Goal: Task Accomplishment & Management: Use online tool/utility

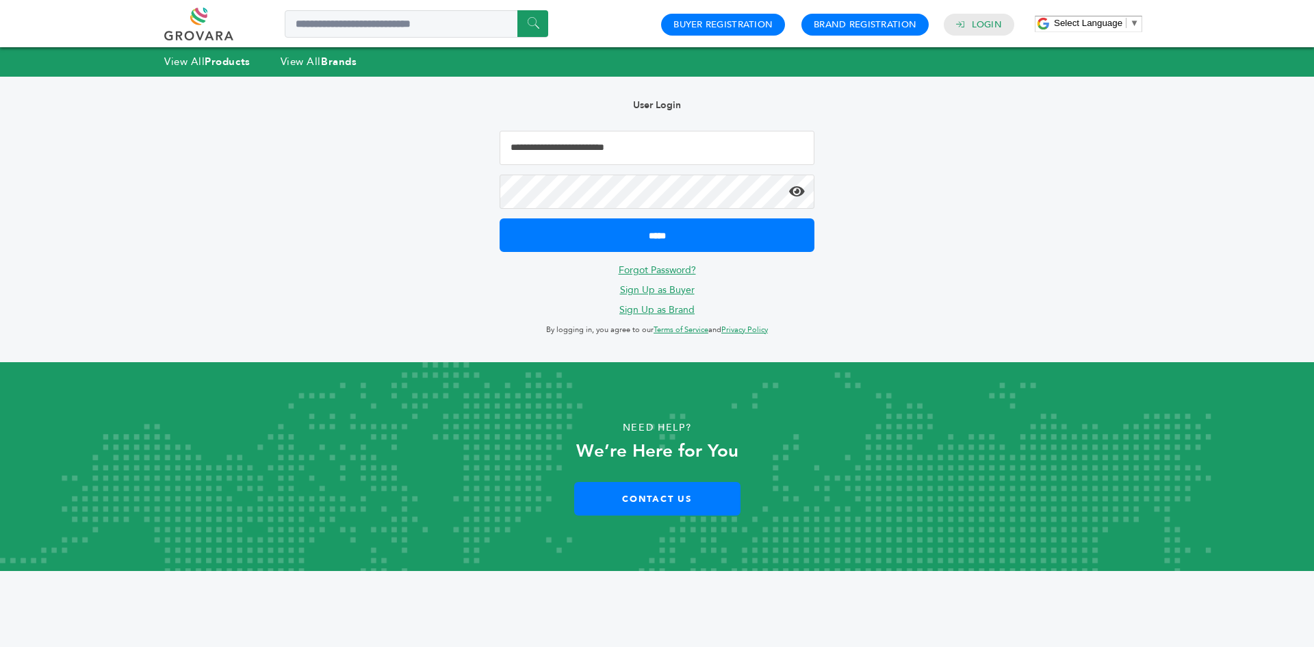
click at [576, 220] on input "*****" at bounding box center [657, 235] width 315 height 34
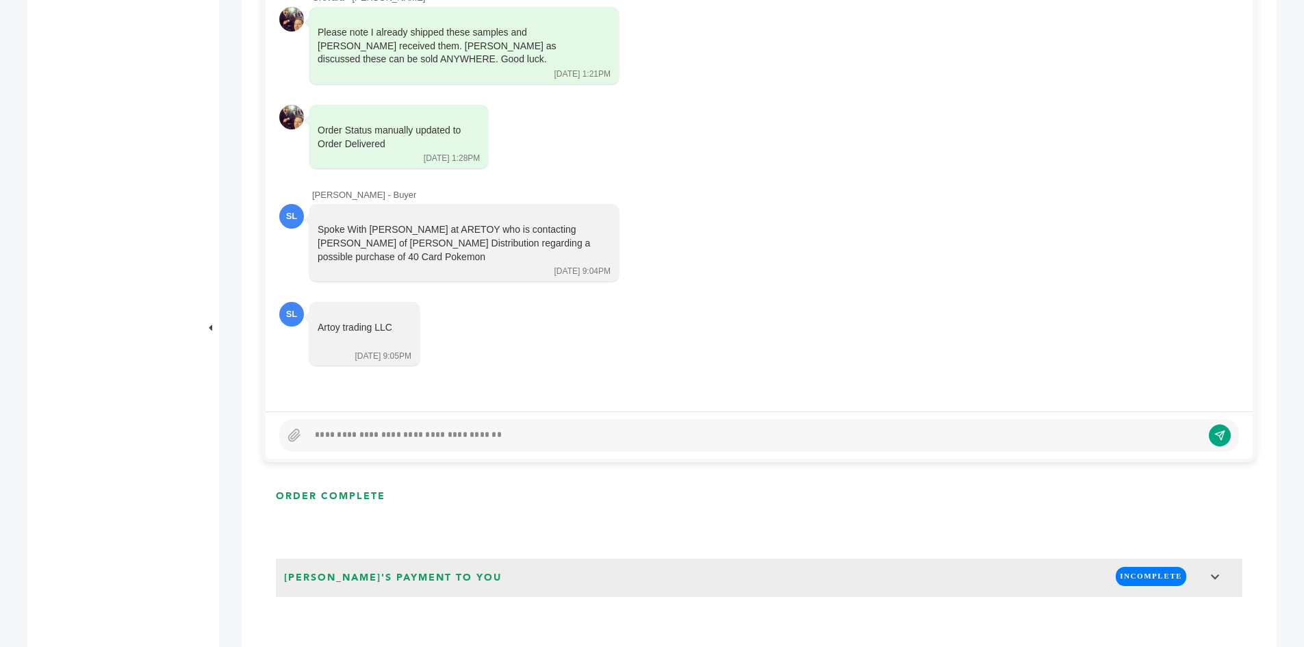
scroll to position [753, 0]
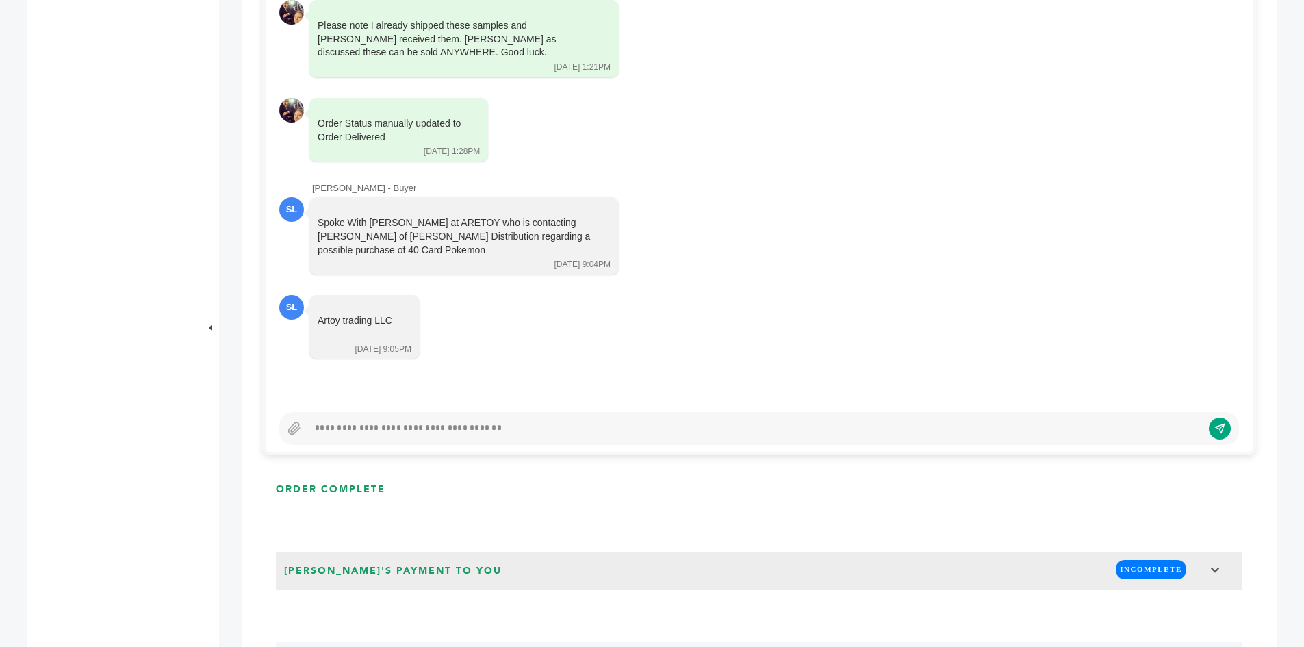
click at [427, 424] on div at bounding box center [755, 428] width 894 height 16
click at [433, 432] on div at bounding box center [755, 428] width 894 height 16
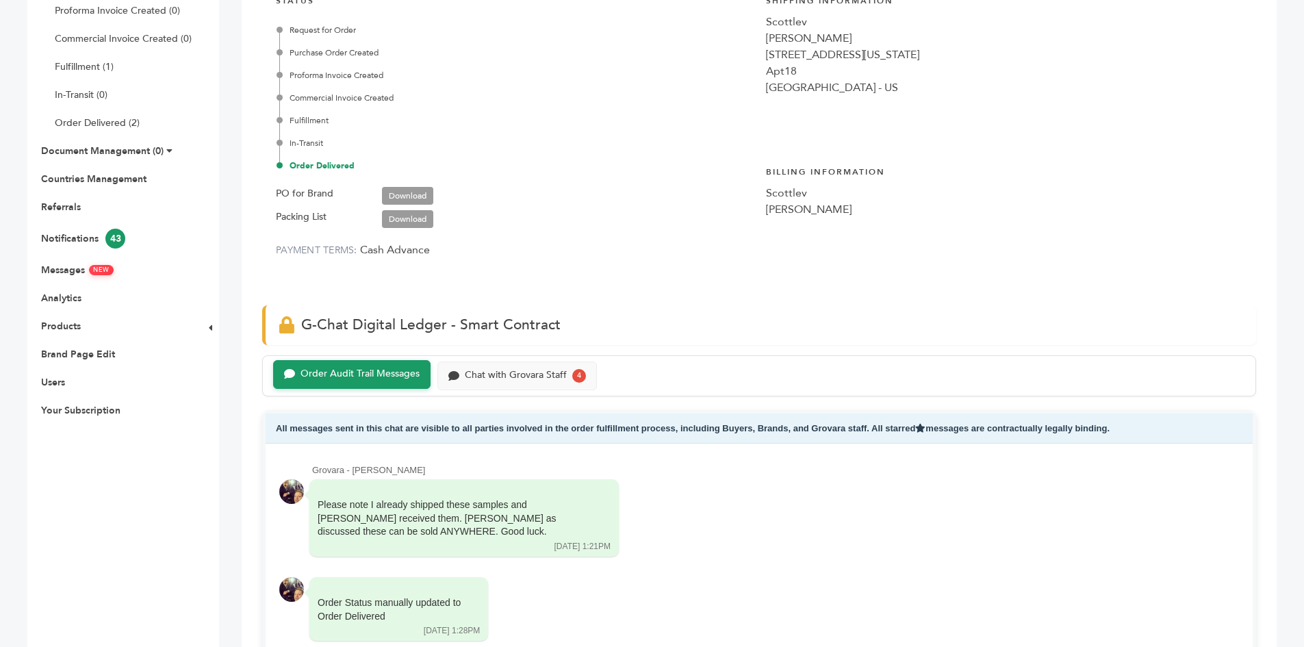
scroll to position [0, 0]
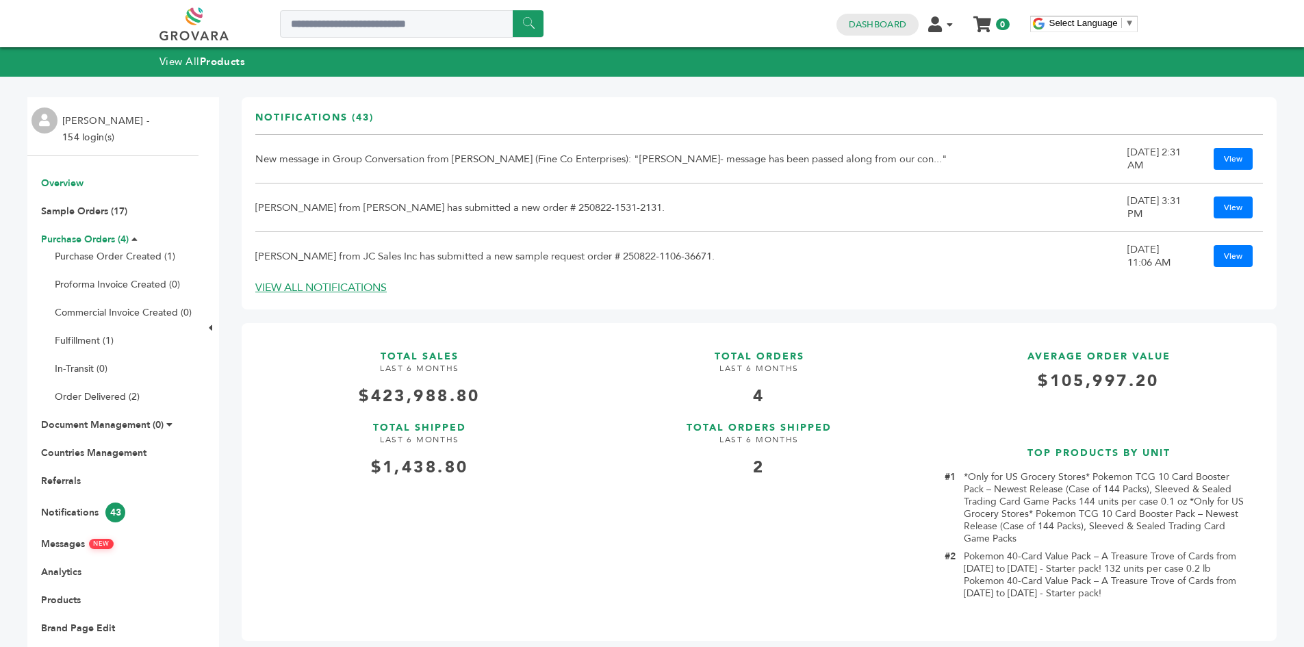
click at [98, 244] on link "Purchase Orders (4)" at bounding box center [85, 239] width 88 height 13
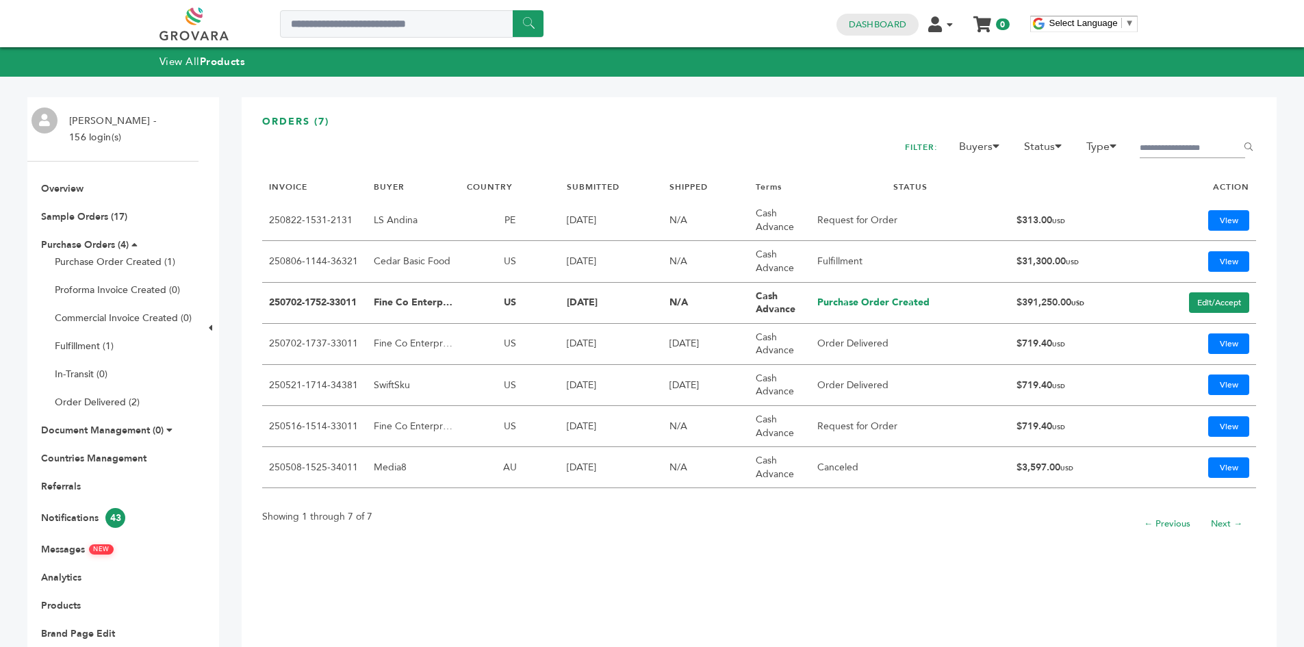
click at [1016, 301] on td "$391,250.00 USD" at bounding box center [1074, 303] width 129 height 41
copy td "391,250.00"
click at [296, 344] on link "250702-1737-33011" at bounding box center [313, 343] width 89 height 13
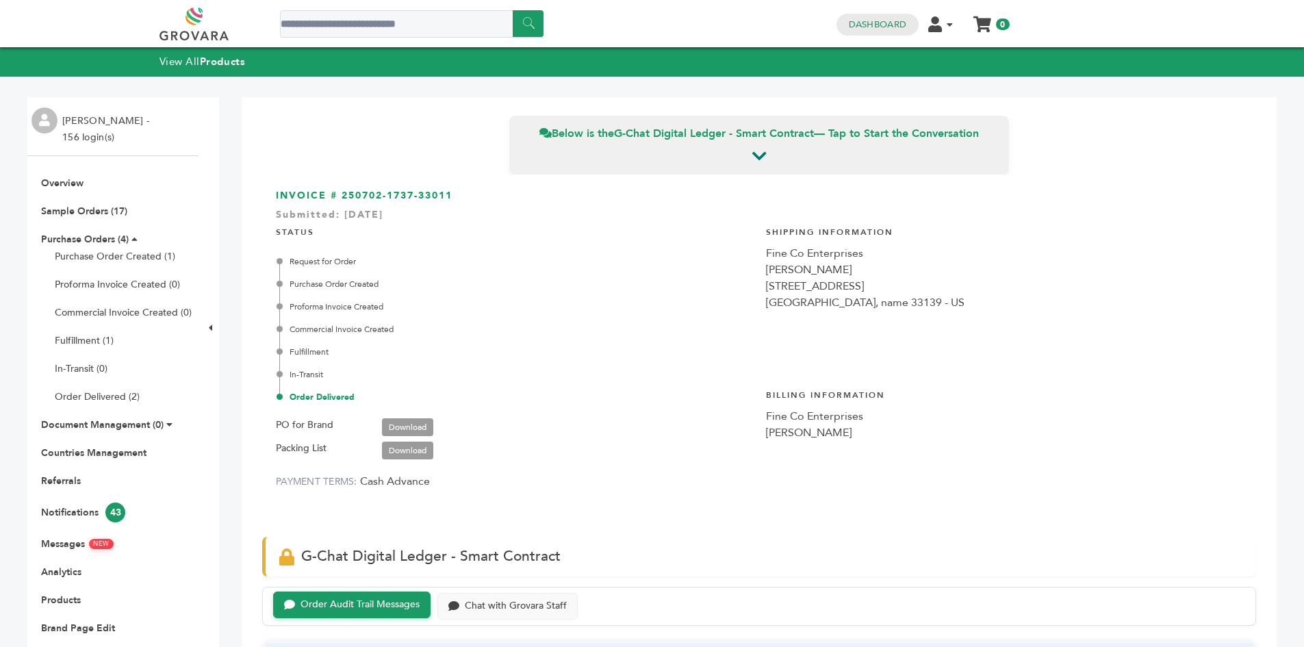
scroll to position [2019, 0]
drag, startPoint x: 0, startPoint y: 0, endPoint x: 296, endPoint y: 344, distance: 454.3
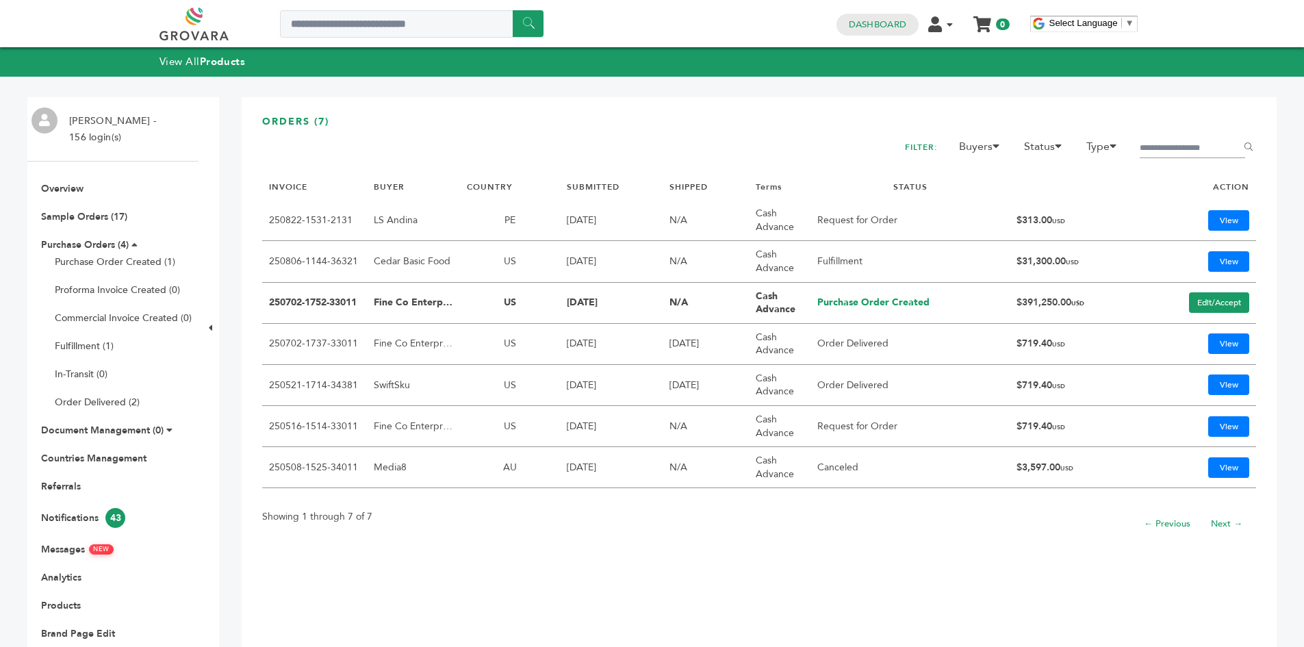
click at [332, 302] on link "250702-1752-33011" at bounding box center [313, 302] width 88 height 13
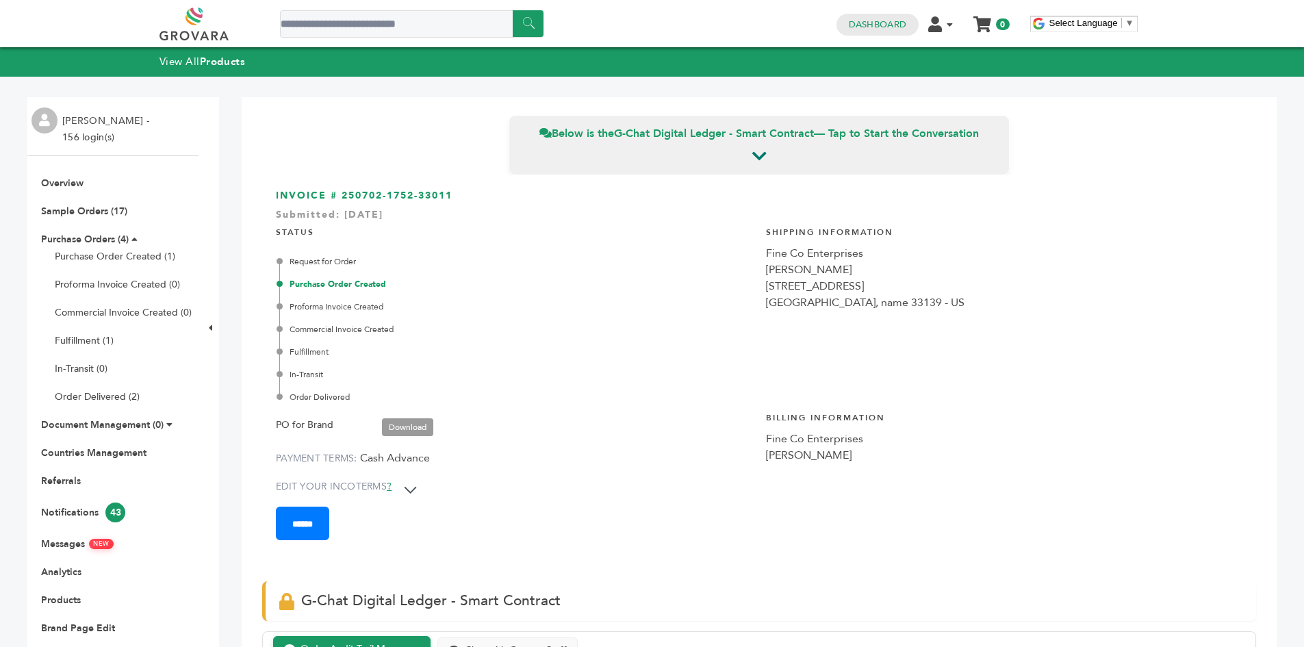
drag, startPoint x: 483, startPoint y: 191, endPoint x: 344, endPoint y: 198, distance: 139.1
click at [344, 198] on h3 "INVOICE # 250702-1752-33011 Submitted: [DATE]" at bounding box center [759, 196] width 967 height 14
copy h3 "250702-1752-33011"
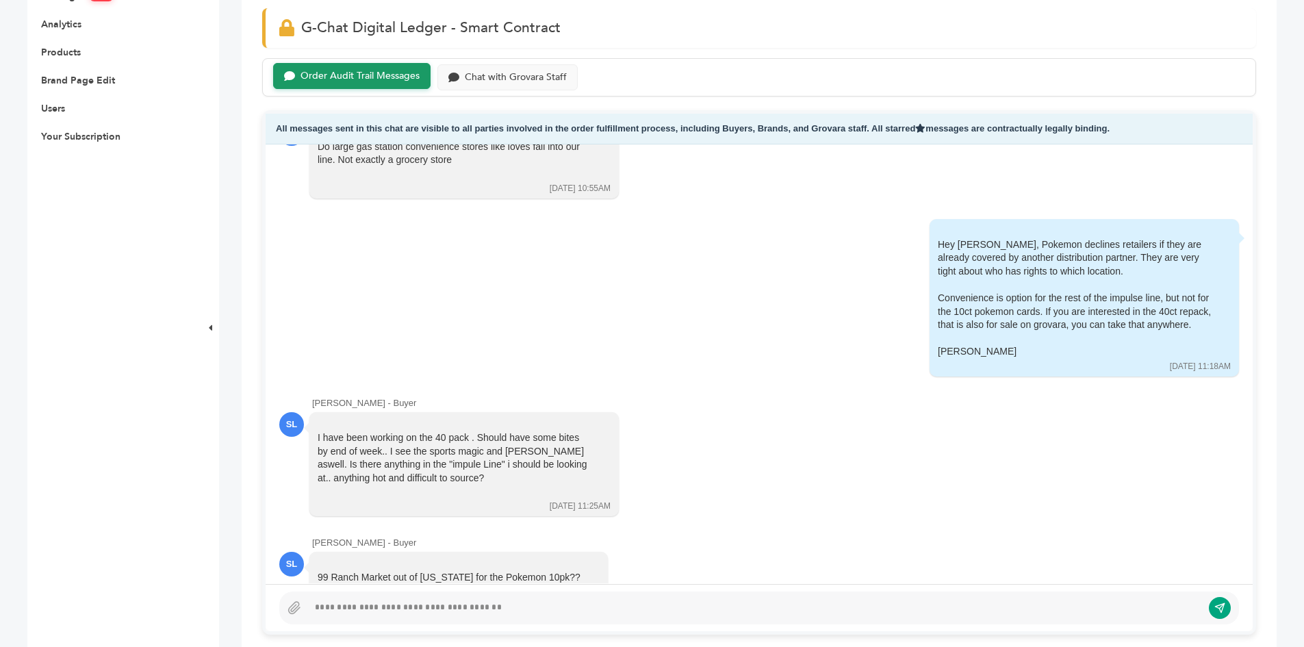
click at [433, 609] on div at bounding box center [755, 608] width 894 height 16
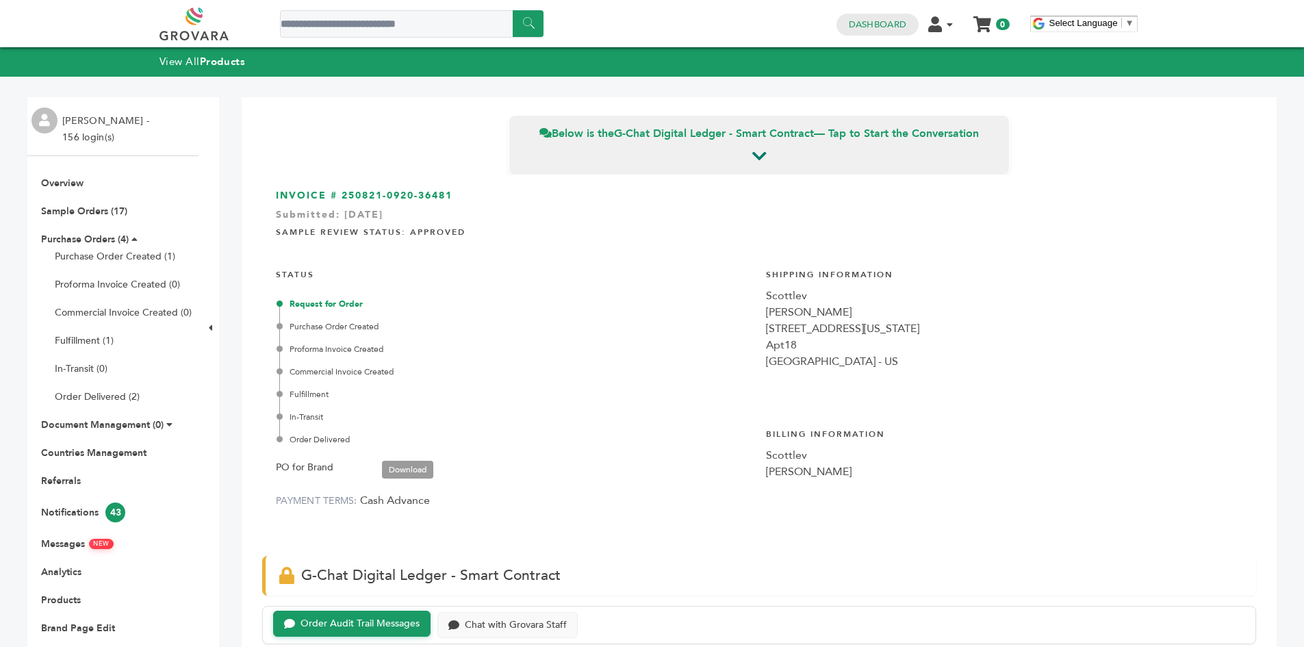
click at [179, 13] on link at bounding box center [209, 24] width 100 height 33
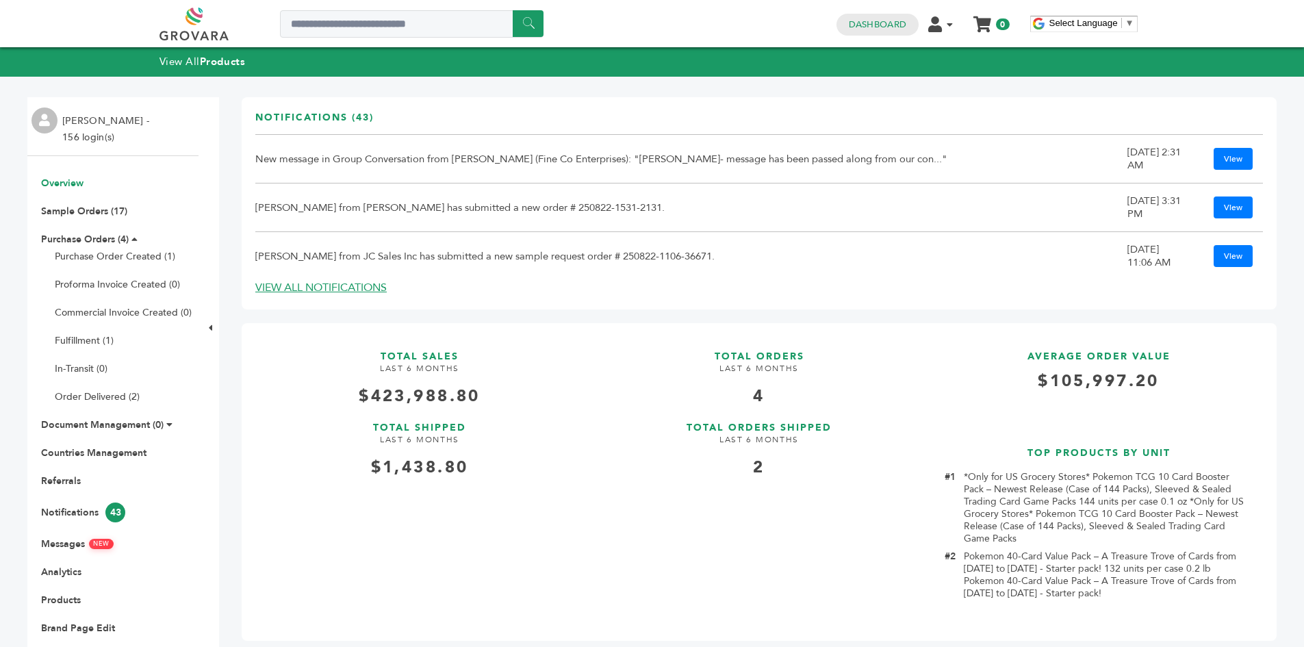
click at [204, 22] on link at bounding box center [209, 24] width 100 height 33
click at [82, 235] on link "Purchase Orders (4)" at bounding box center [85, 239] width 88 height 13
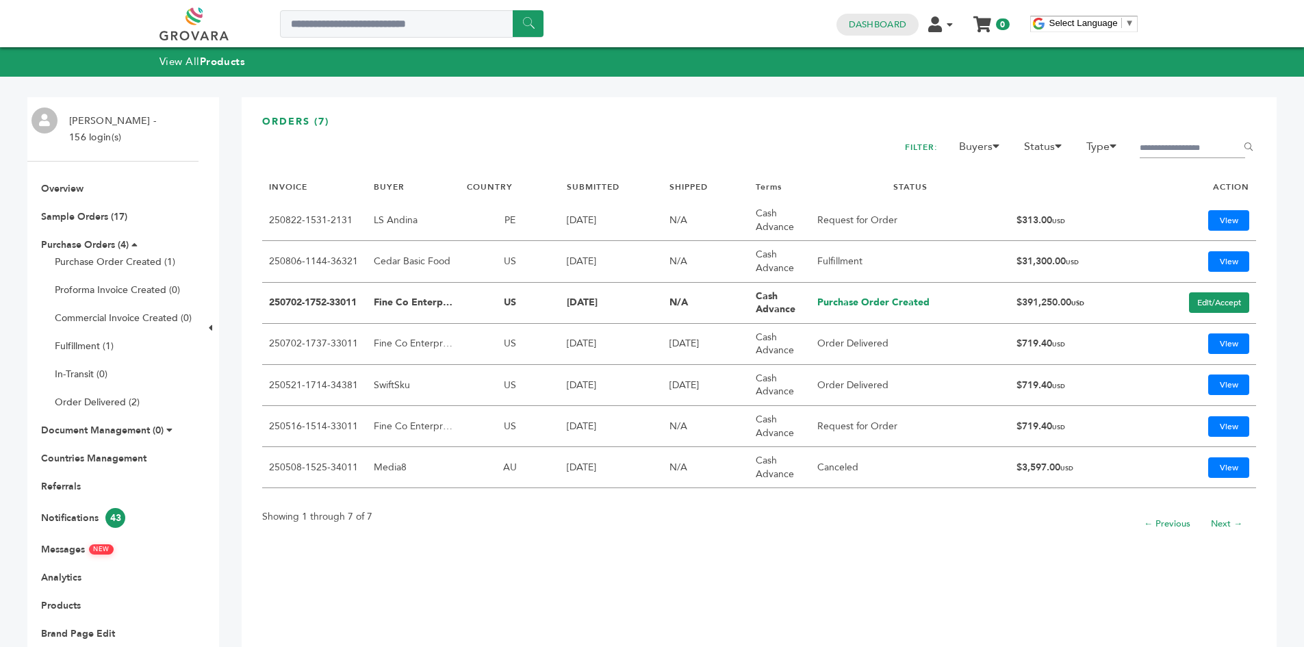
click at [81, 214] on link "Sample Orders (17)" at bounding box center [84, 216] width 86 height 13
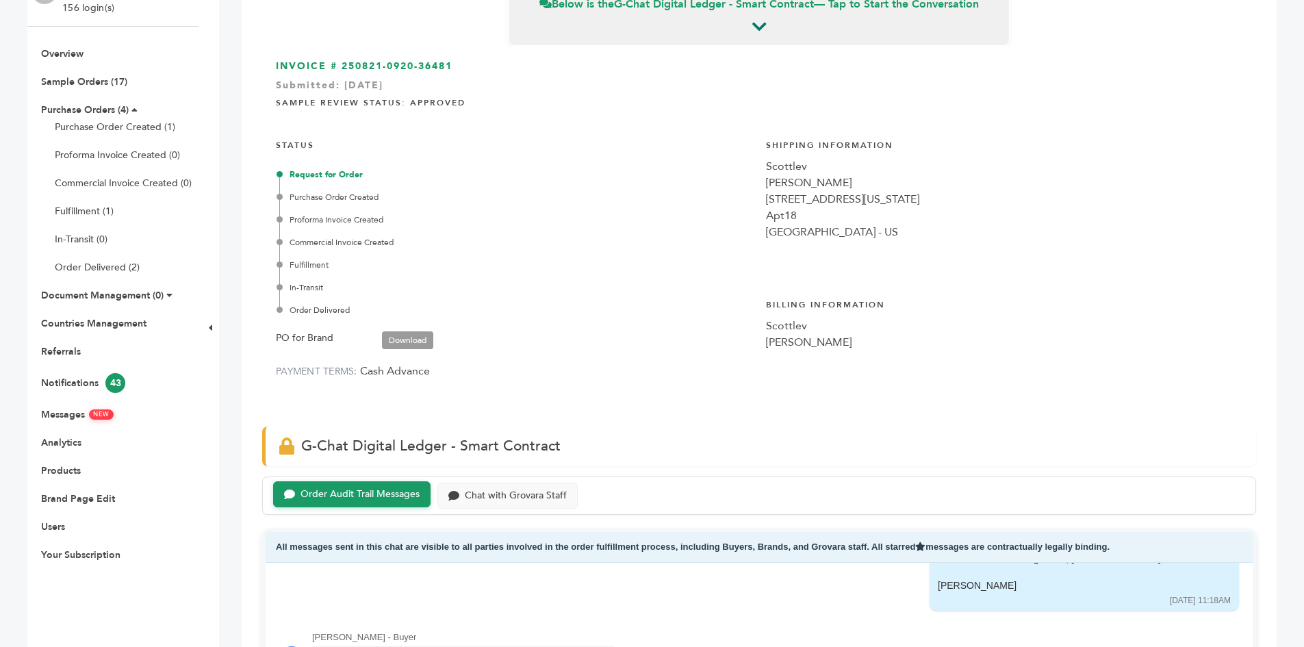
scroll to position [548, 0]
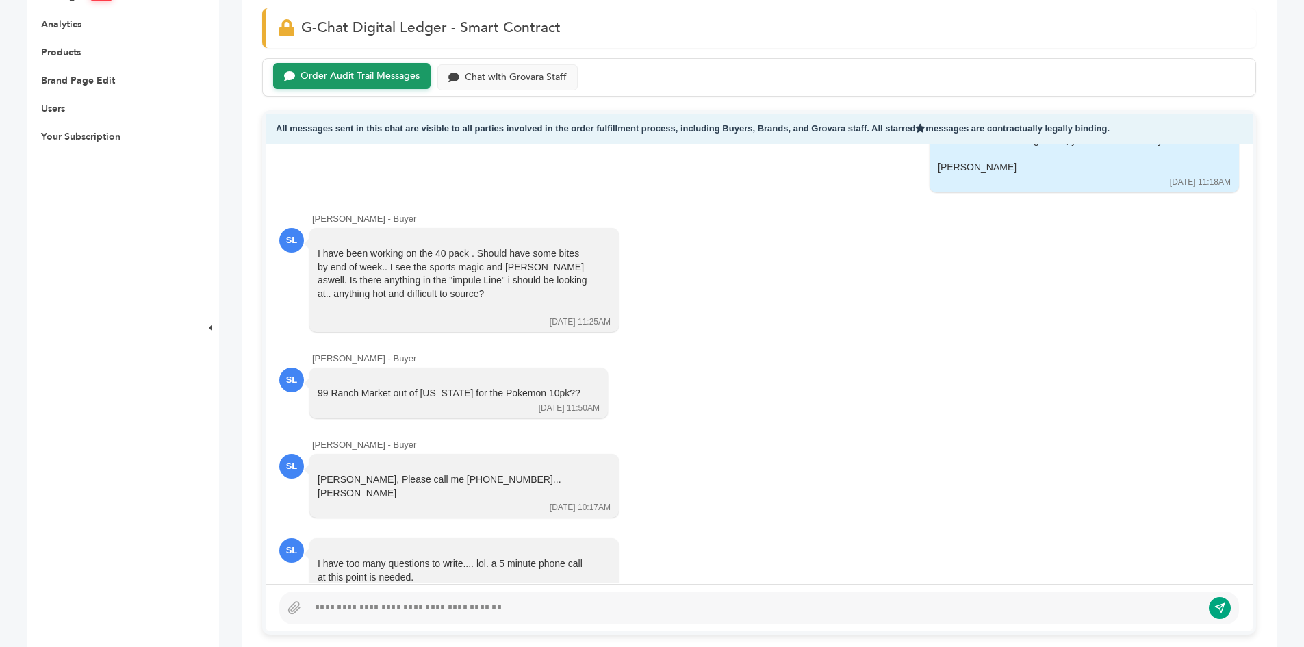
click at [434, 600] on div at bounding box center [755, 608] width 894 height 16
click at [426, 610] on div at bounding box center [755, 608] width 894 height 16
click at [497, 609] on div "**********" at bounding box center [750, 608] width 884 height 16
click at [568, 604] on div "**********" at bounding box center [750, 608] width 884 height 16
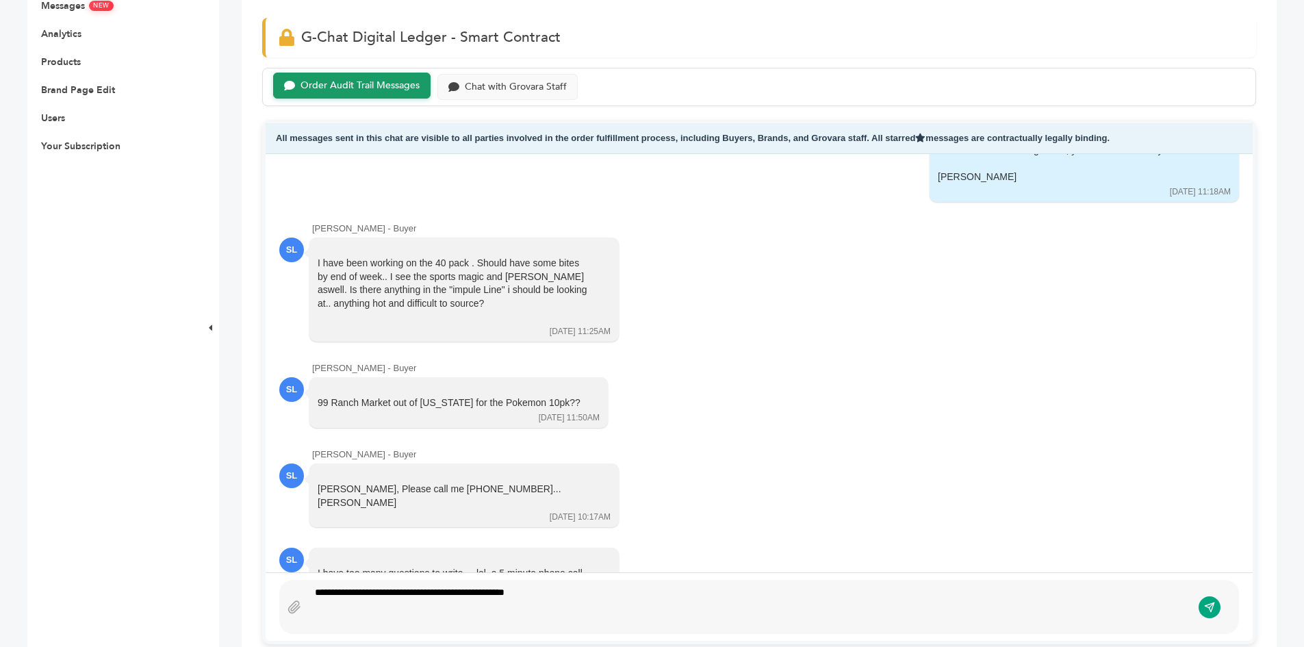
scroll to position [524, 0]
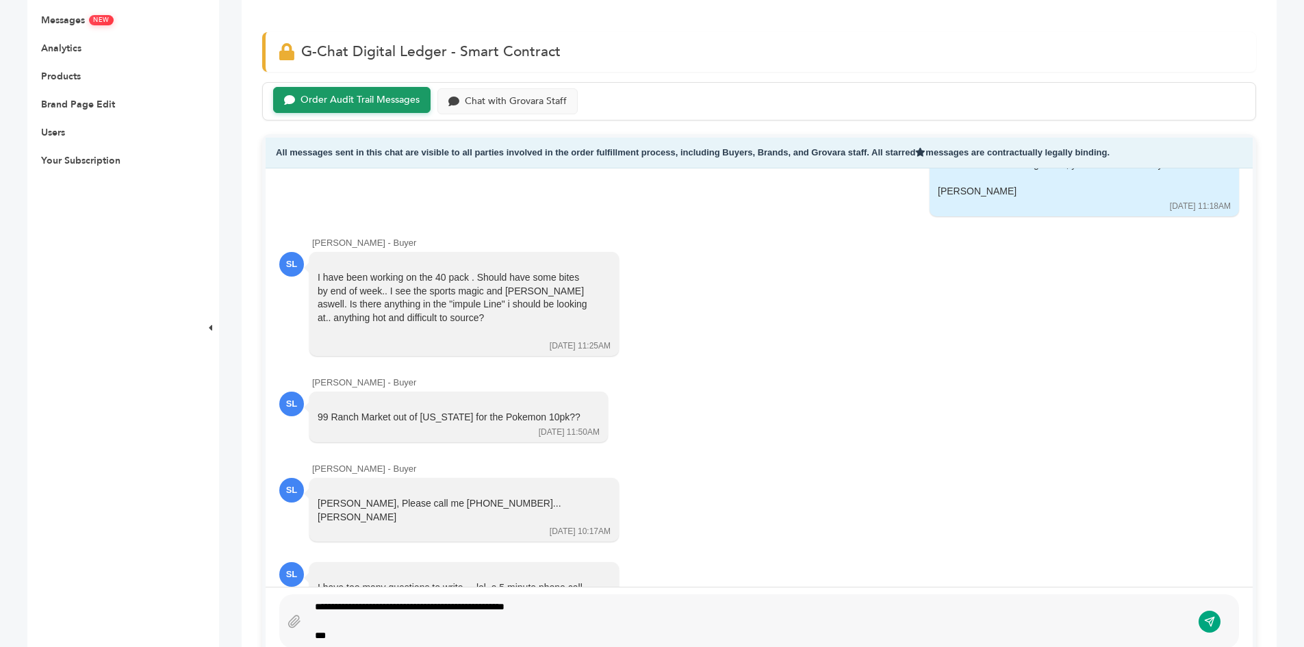
click at [1198, 620] on div "**********" at bounding box center [759, 621] width 960 height 54
click at [1232, 622] on div "**********" at bounding box center [759, 621] width 987 height 68
drag, startPoint x: 1219, startPoint y: 620, endPoint x: 728, endPoint y: 71, distance: 736.9
click at [1218, 620] on button "submit" at bounding box center [1210, 622] width 22 height 22
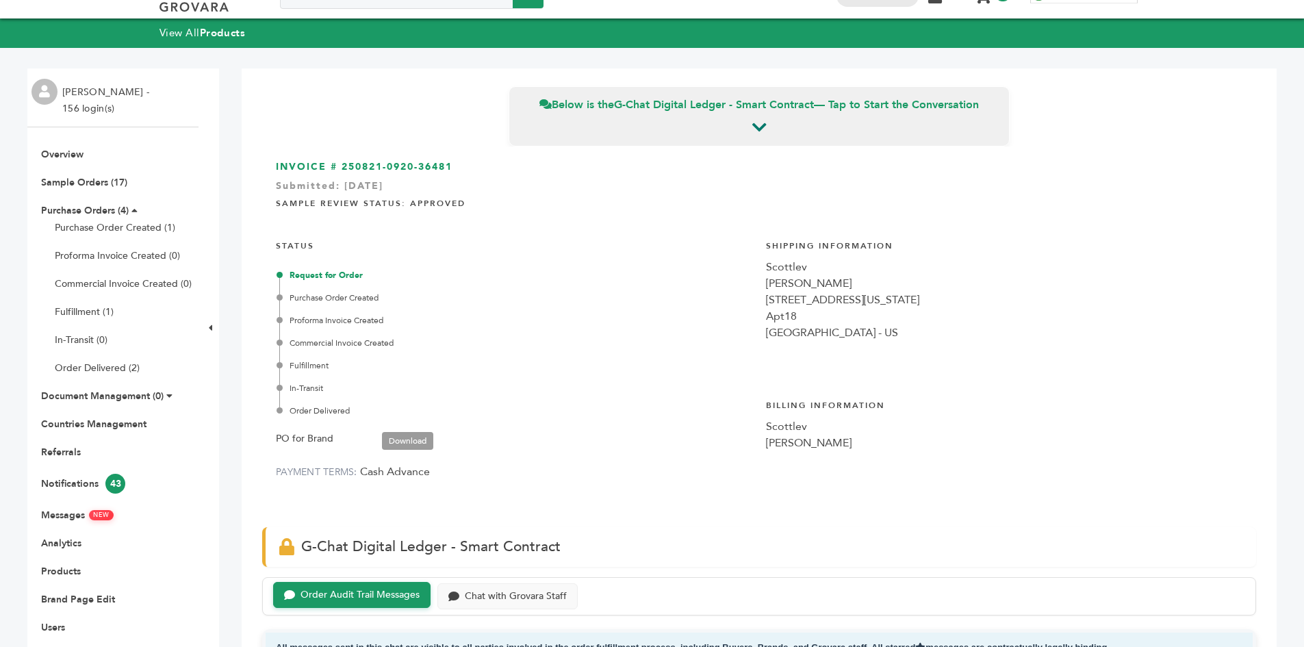
scroll to position [0, 0]
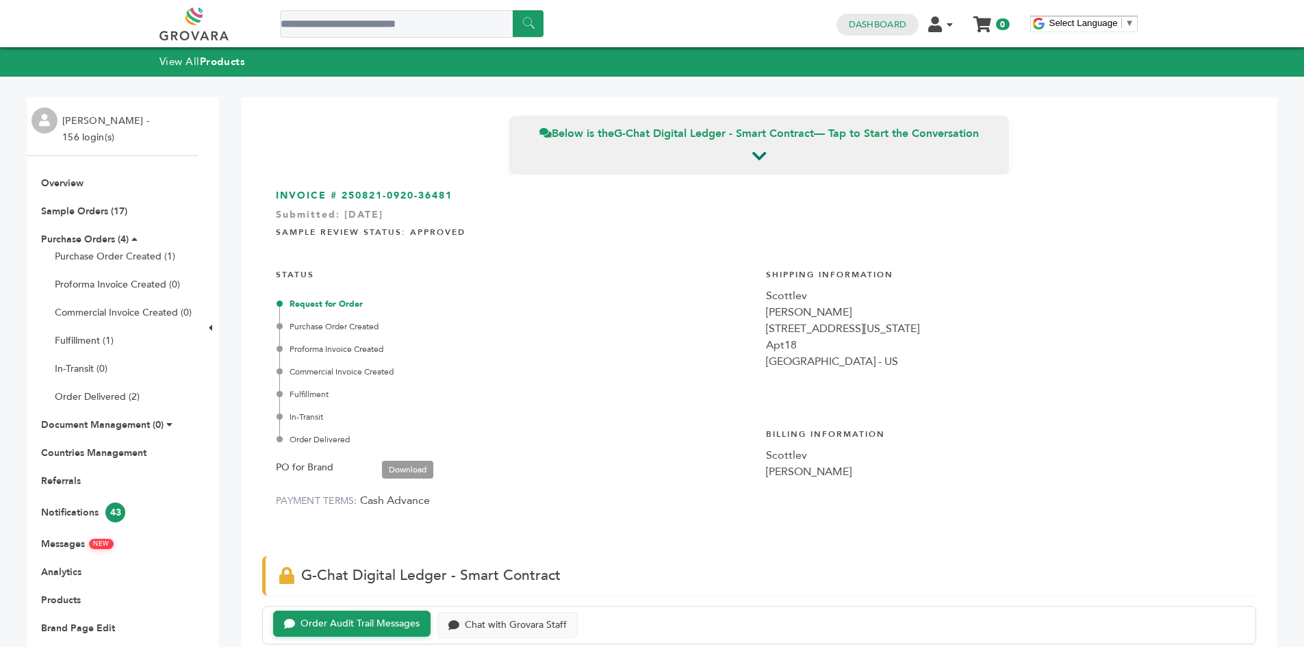
click at [177, 30] on link at bounding box center [209, 24] width 100 height 33
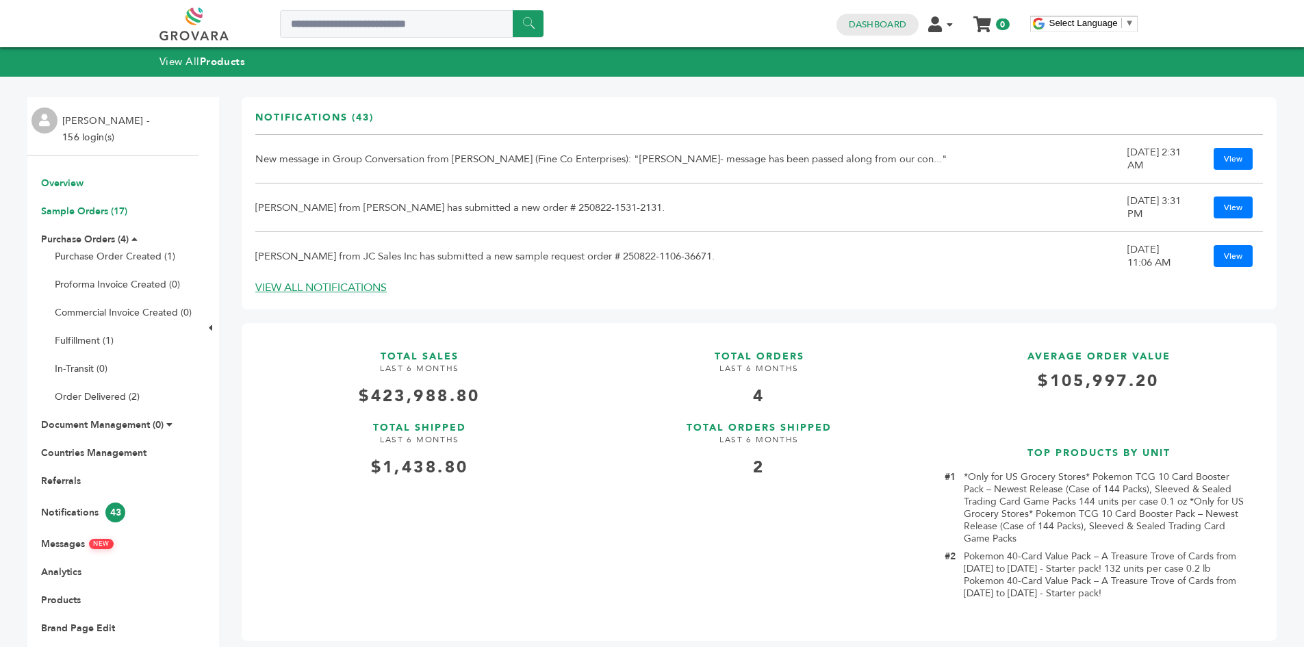
click at [54, 214] on link "Sample Orders (17)" at bounding box center [84, 211] width 86 height 13
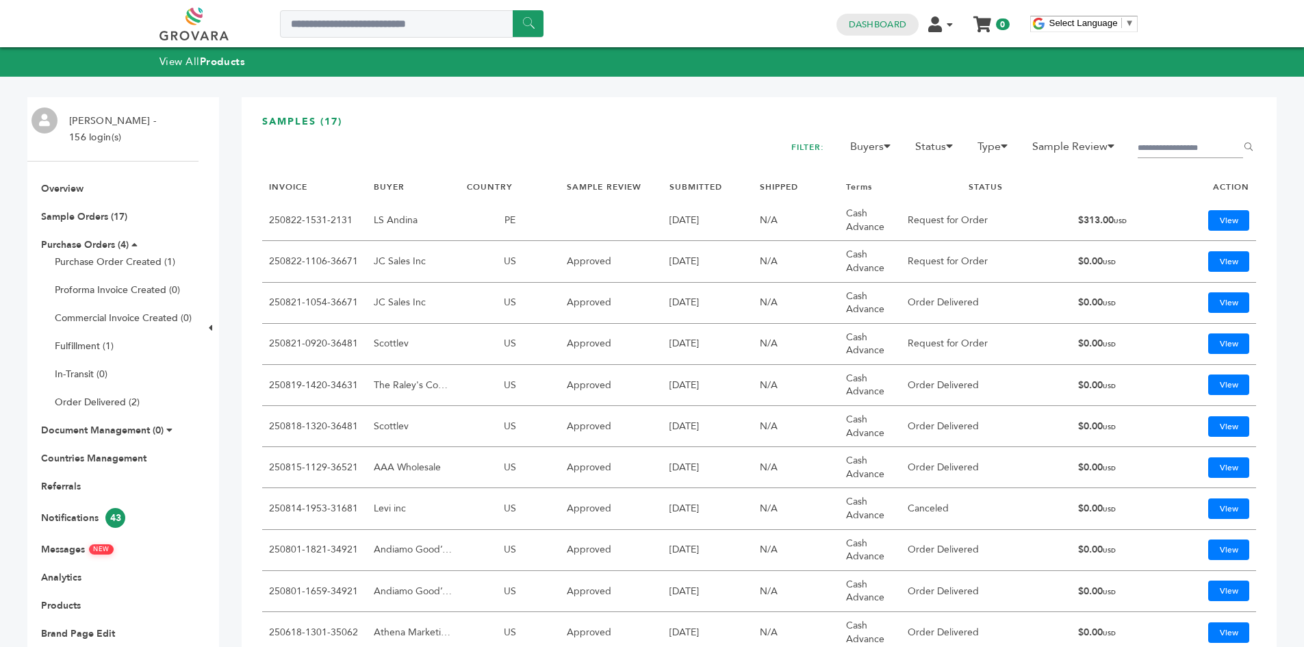
click at [338, 118] on h3 "SAMPLES (17)" at bounding box center [759, 127] width 994 height 24
click at [344, 123] on h3 "SAMPLES (17)" at bounding box center [759, 127] width 994 height 24
click at [342, 123] on h3 "SAMPLES (17)" at bounding box center [759, 127] width 994 height 24
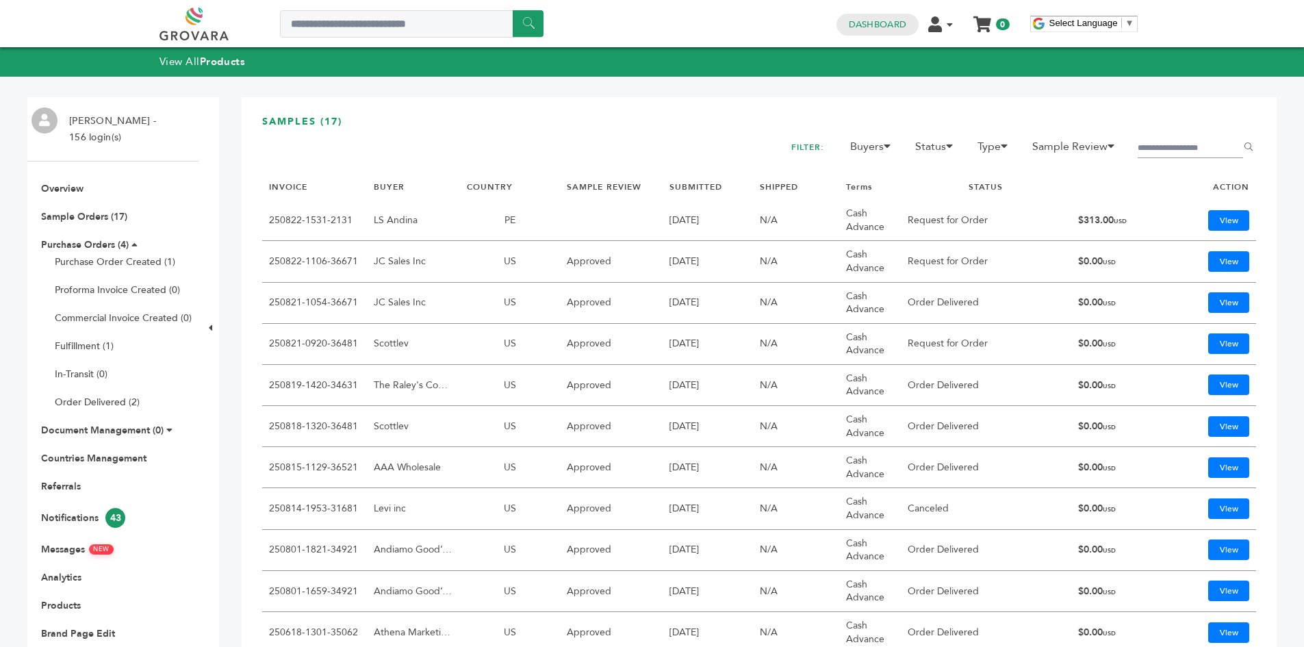
click at [341, 122] on h3 "SAMPLES (17)" at bounding box center [759, 127] width 994 height 24
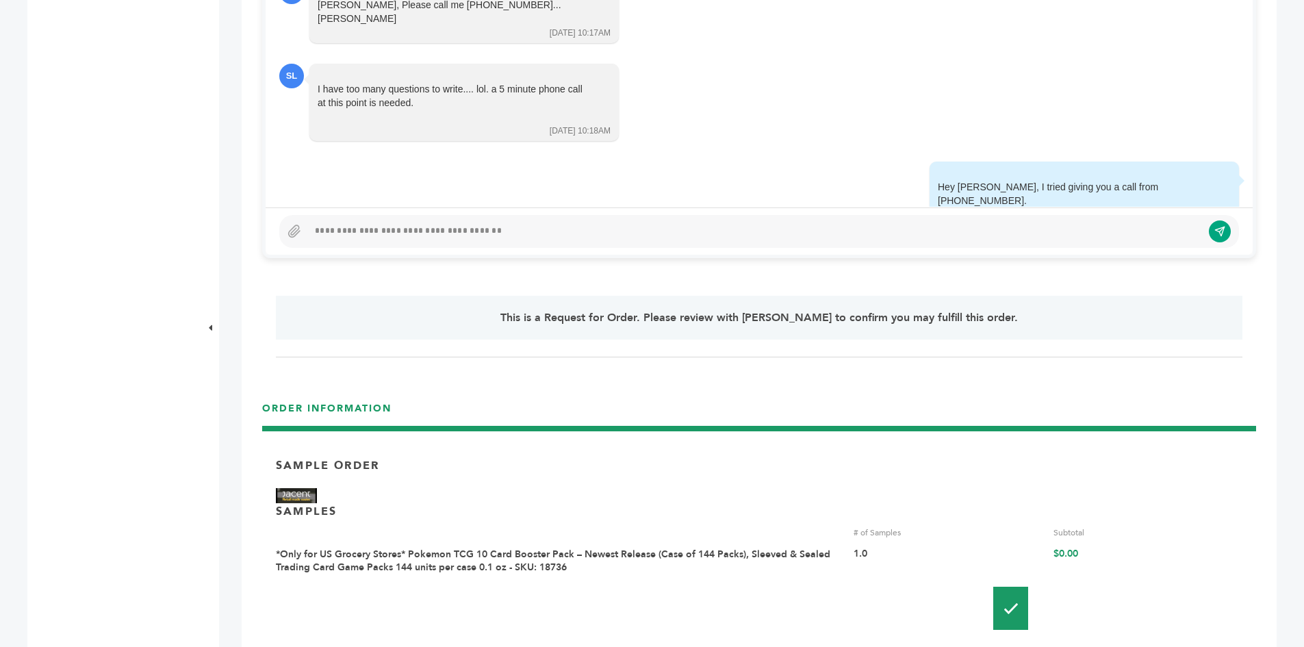
scroll to position [821, 0]
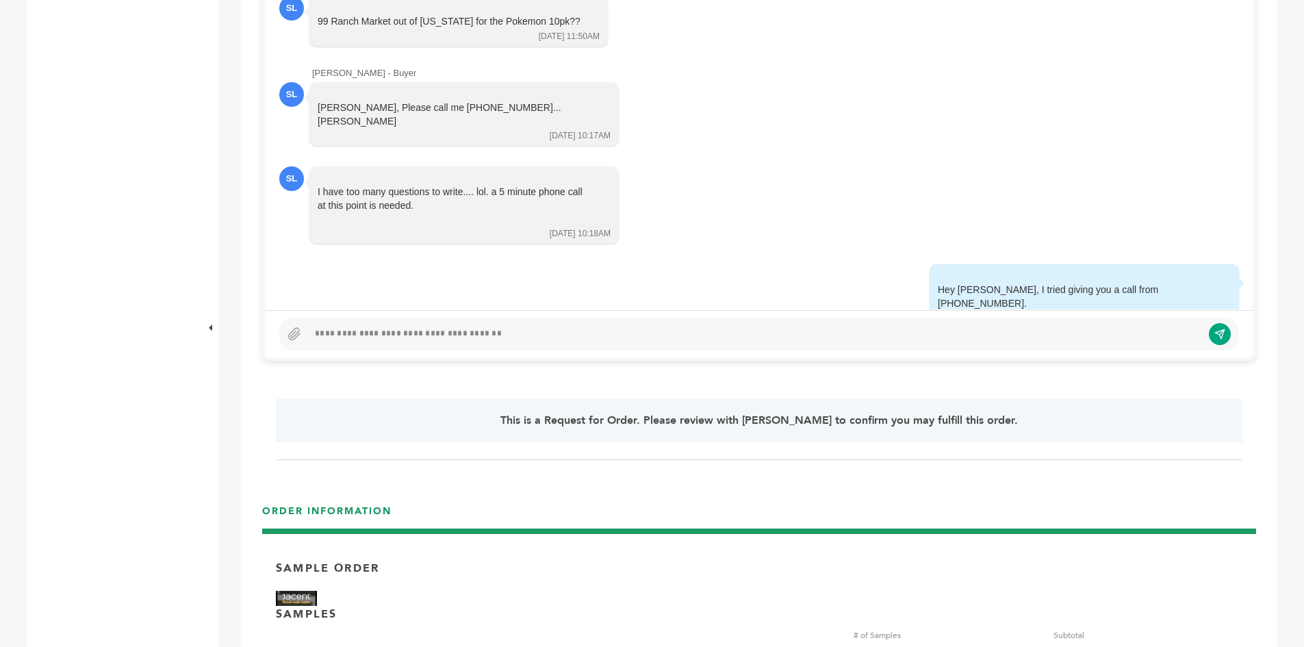
click at [860, 334] on div at bounding box center [755, 334] width 894 height 16
drag, startPoint x: 280, startPoint y: 326, endPoint x: 292, endPoint y: 333, distance: 14.4
click at [280, 327] on div at bounding box center [759, 334] width 960 height 33
click at [292, 333] on icon at bounding box center [294, 334] width 14 height 14
click at [0, 0] on input "file" at bounding box center [0, 0] width 0 height 0
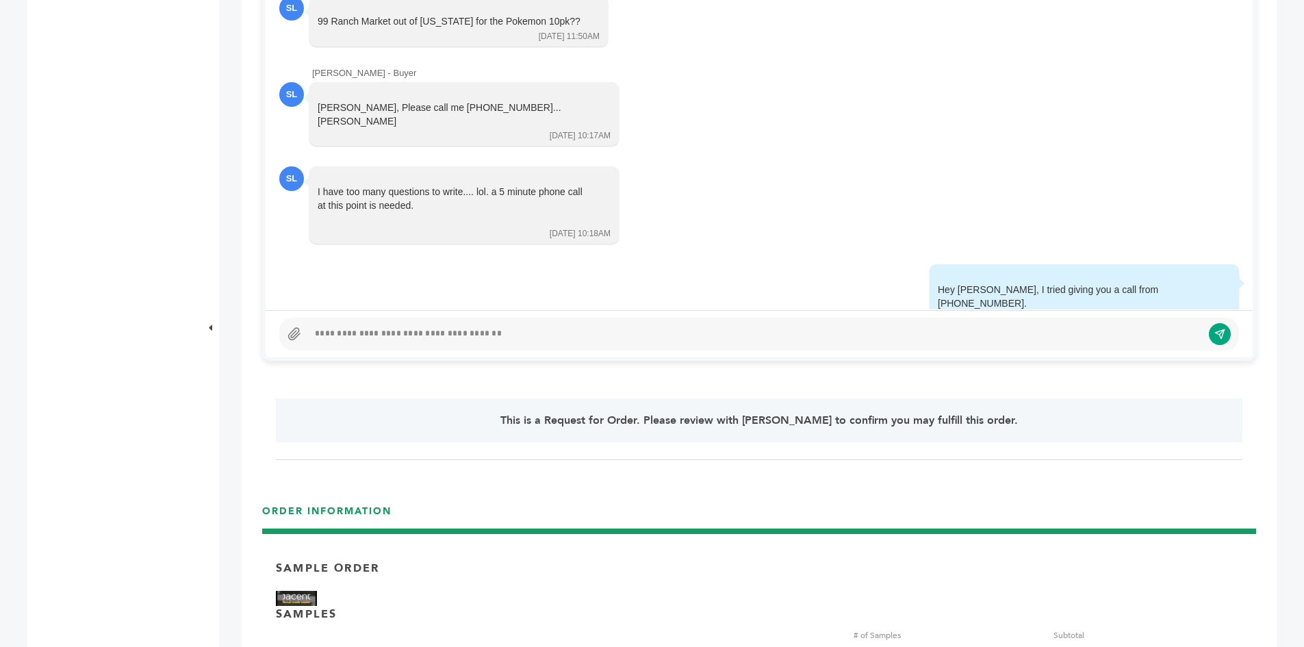
click at [290, 332] on icon at bounding box center [294, 334] width 14 height 14
click at [0, 0] on input "file" at bounding box center [0, 0] width 0 height 0
click at [404, 335] on div at bounding box center [755, 334] width 894 height 16
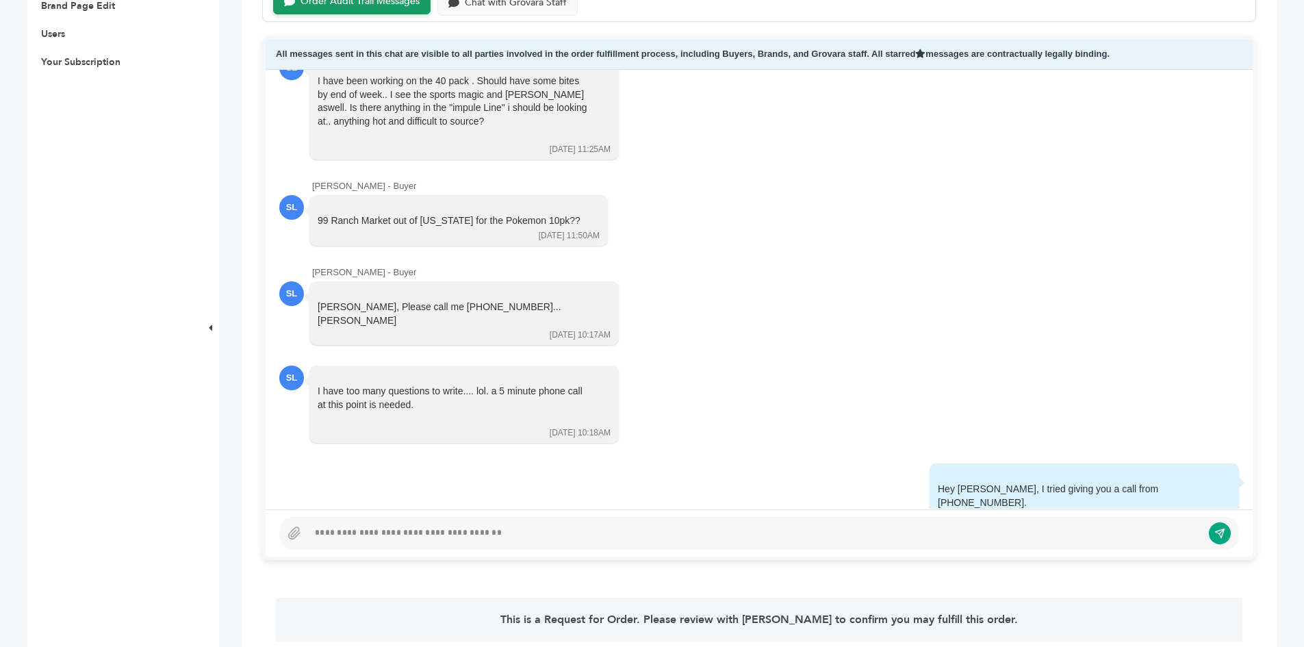
scroll to position [616, 0]
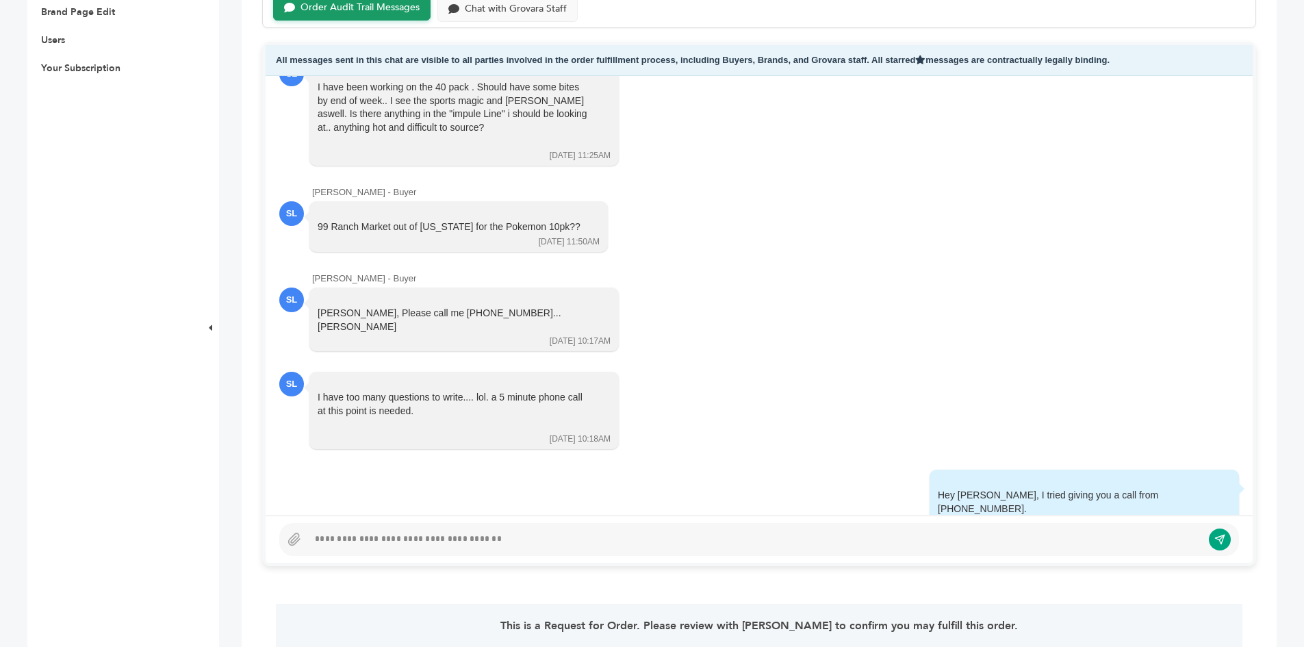
click at [396, 543] on div at bounding box center [755, 539] width 894 height 16
click at [292, 542] on icon at bounding box center [294, 540] width 14 height 14
click at [0, 0] on input "file" at bounding box center [0, 0] width 0 height 0
drag, startPoint x: 951, startPoint y: 64, endPoint x: 289, endPoint y: 58, distance: 661.9
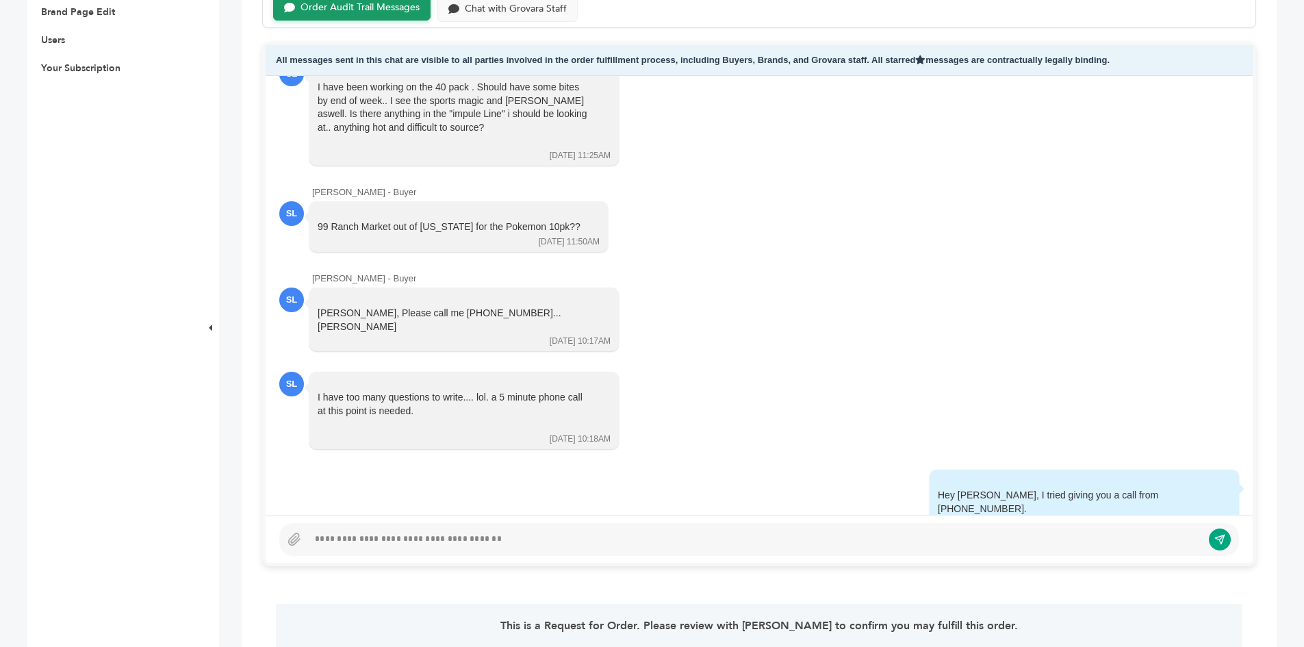
click at [283, 56] on div "All messages sent in this chat are visible to all parties involved in the order…" at bounding box center [759, 60] width 987 height 31
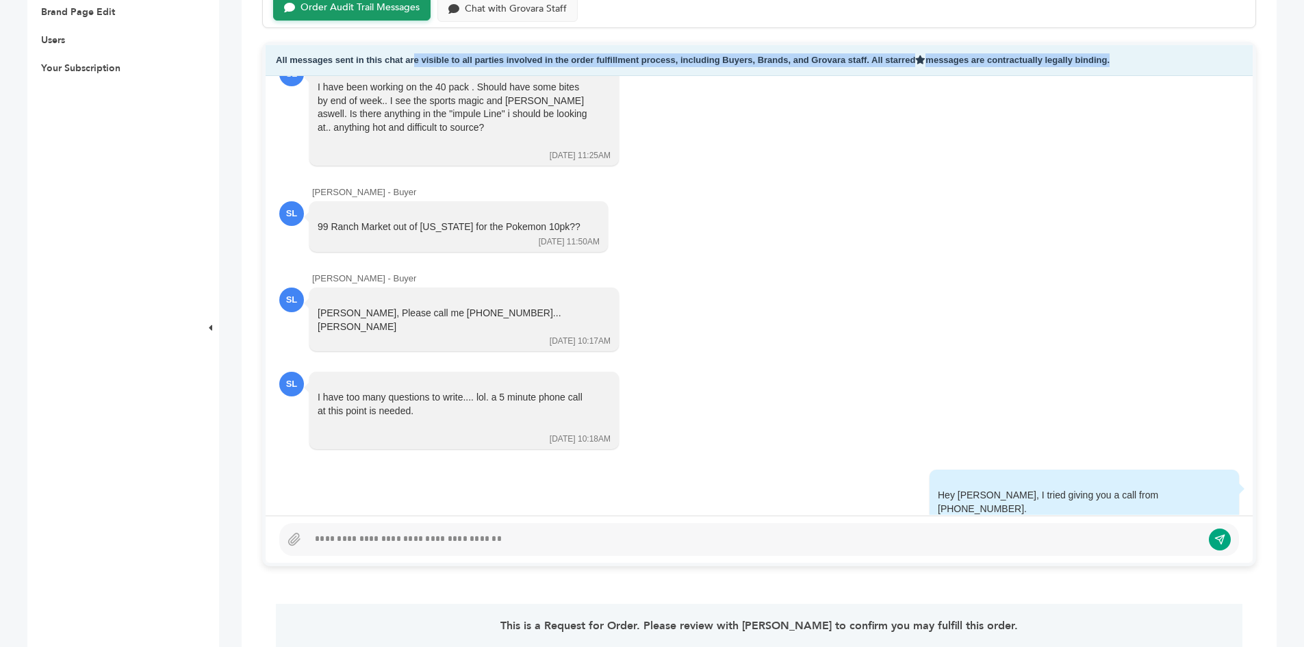
click at [283, 57] on div "All messages sent in this chat are visible to all parties involved in the order…" at bounding box center [759, 60] width 987 height 31
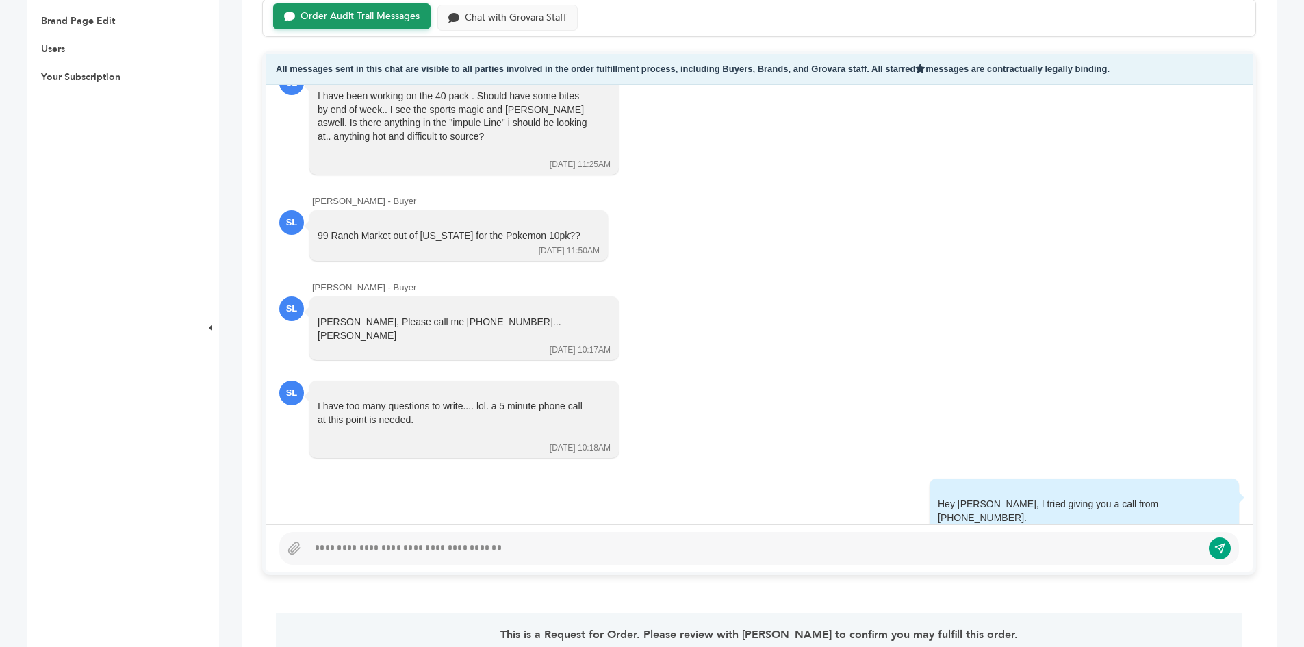
scroll to position [610, 0]
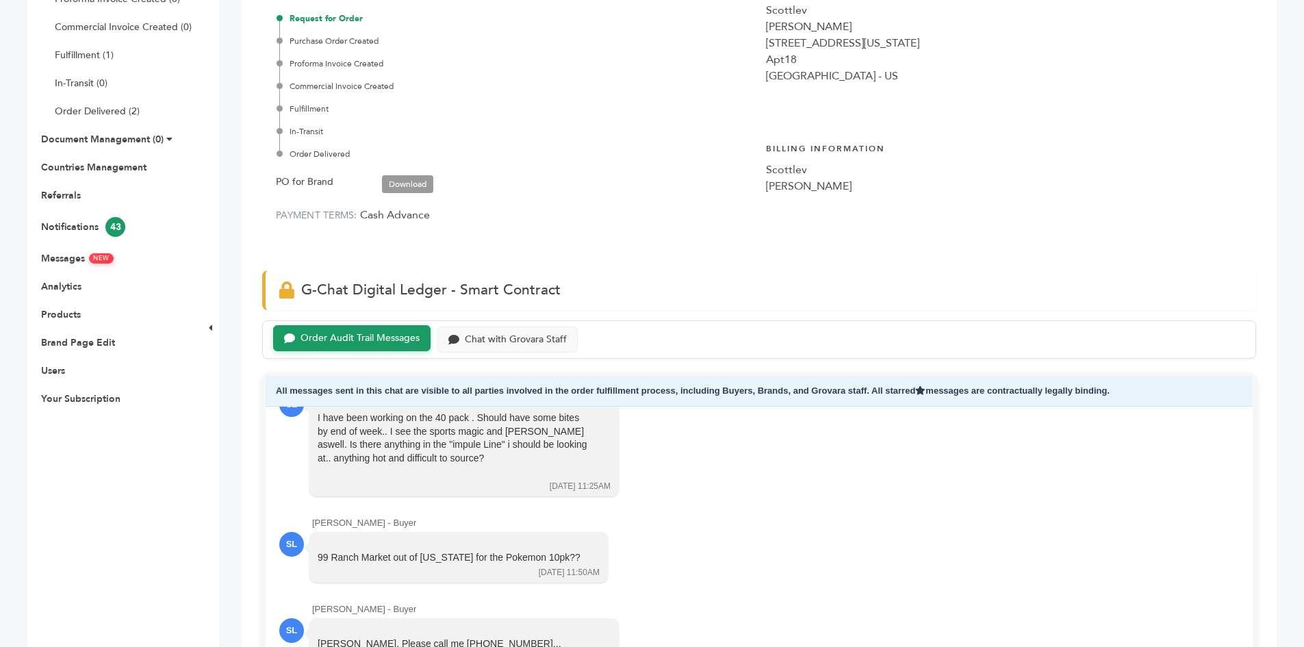
scroll to position [473, 0]
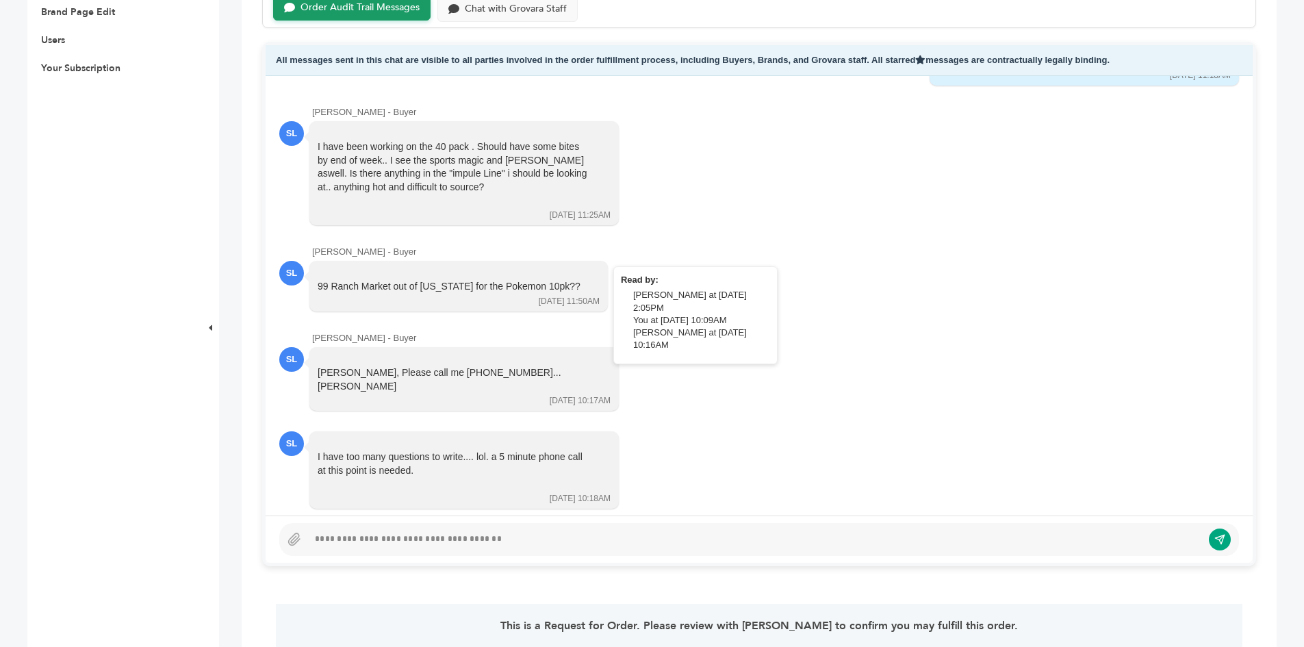
scroll to position [1483, 0]
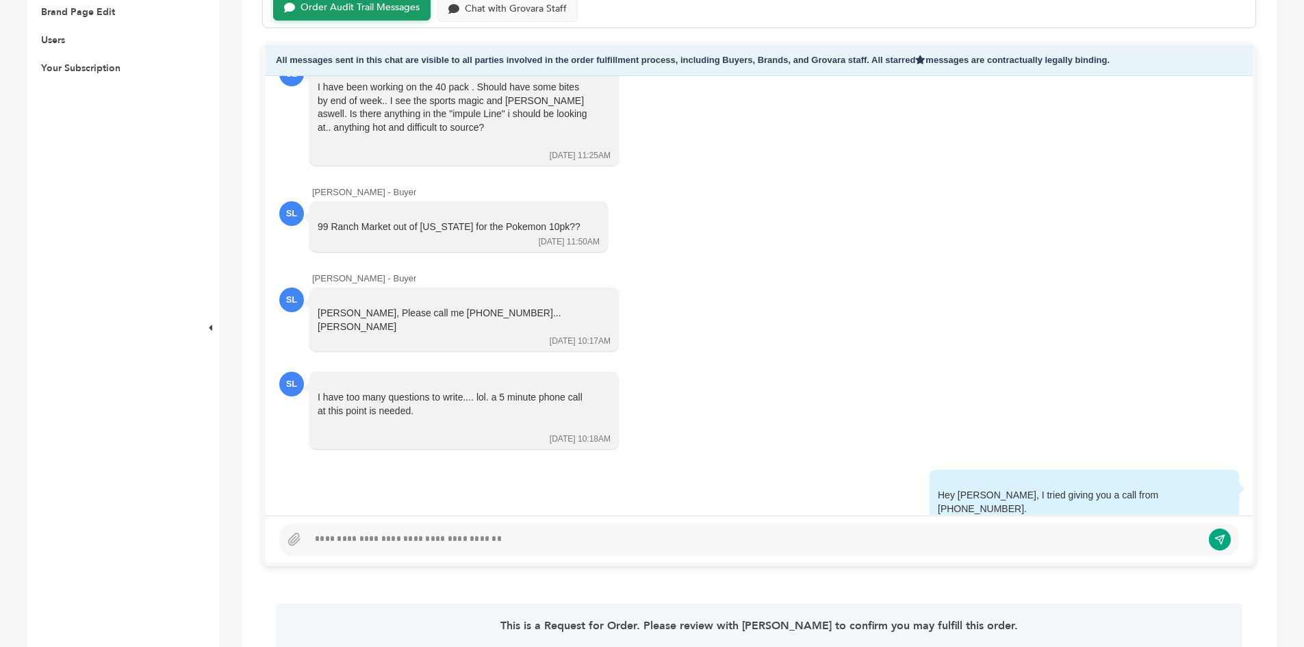
click at [429, 529] on div at bounding box center [759, 539] width 960 height 33
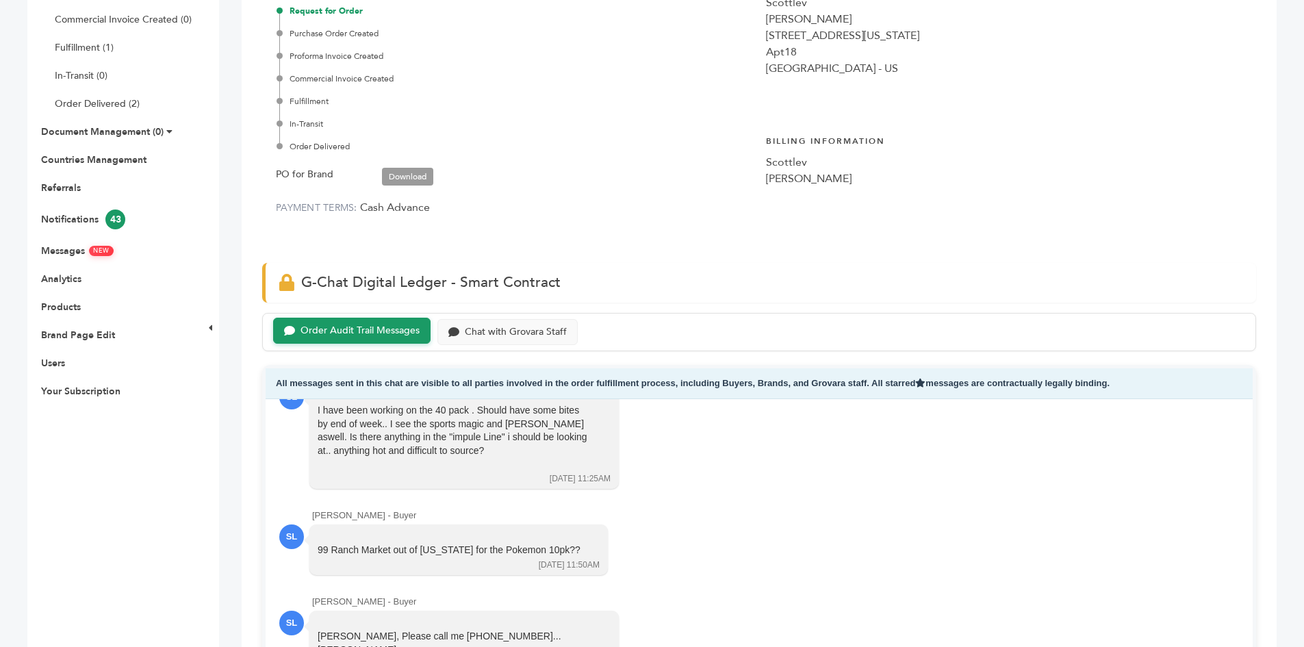
scroll to position [68, 0]
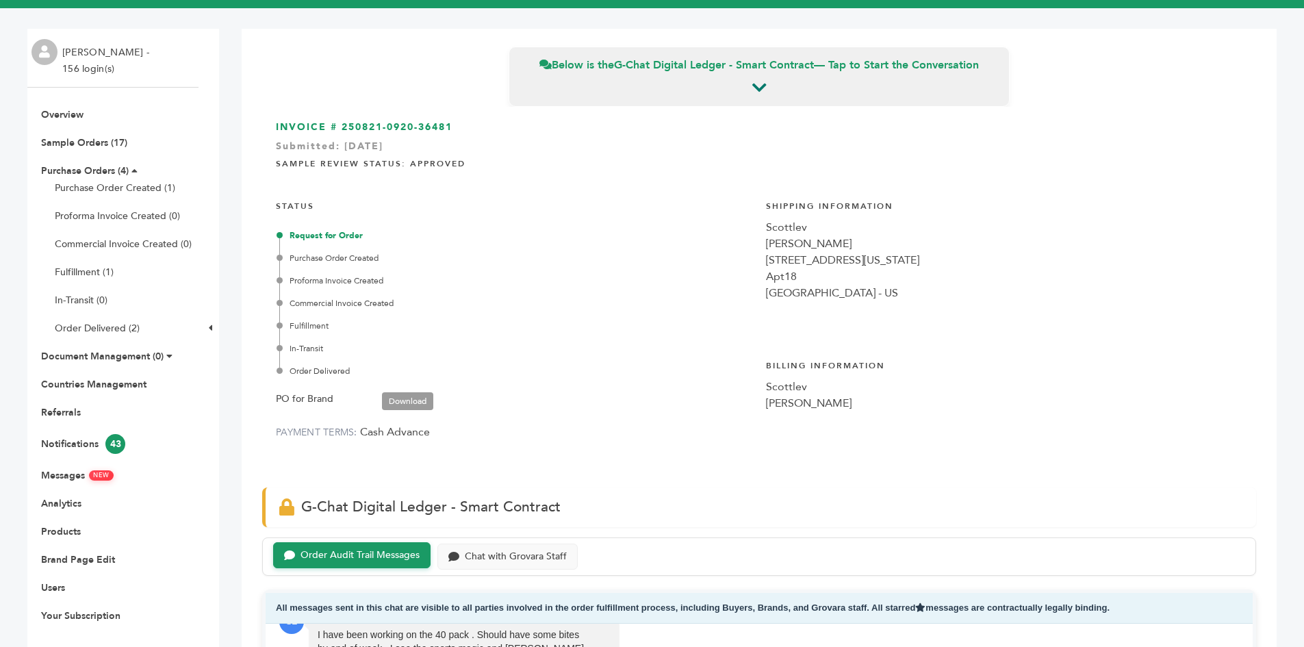
drag, startPoint x: 49, startPoint y: 528, endPoint x: 110, endPoint y: 502, distance: 66.9
click at [49, 528] on link "Products" at bounding box center [61, 531] width 40 height 13
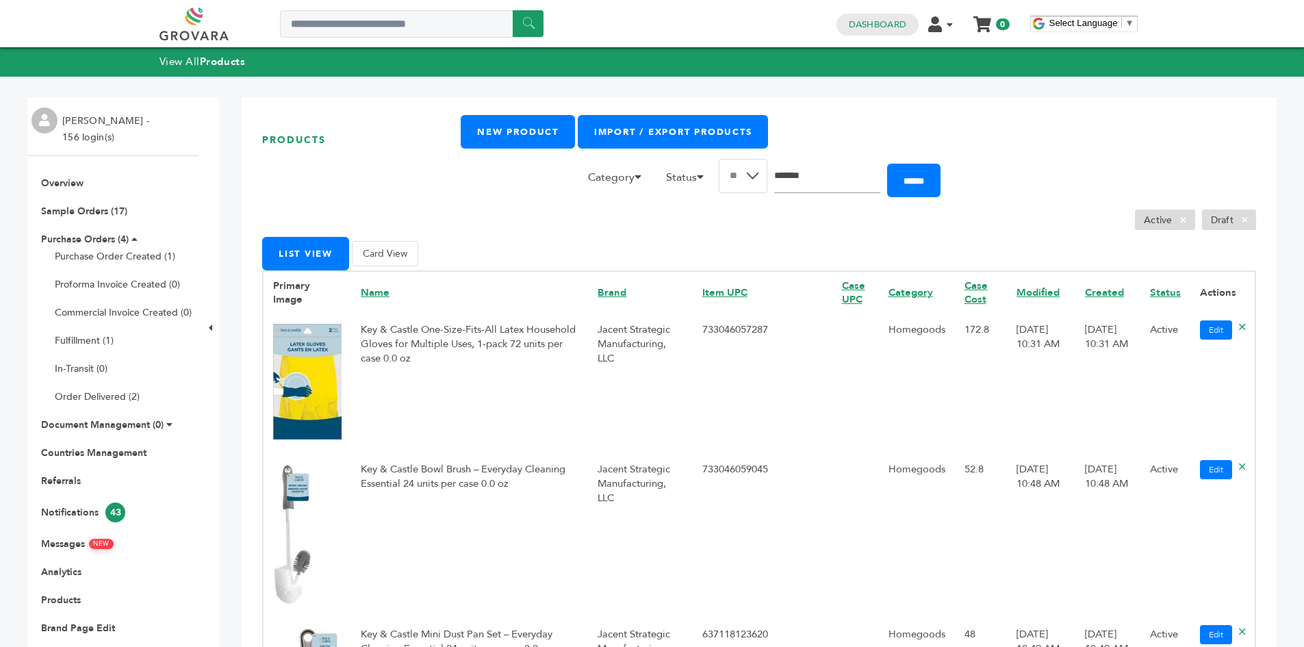
type input "*******"
click at [887, 164] on input "******" at bounding box center [913, 181] width 53 height 34
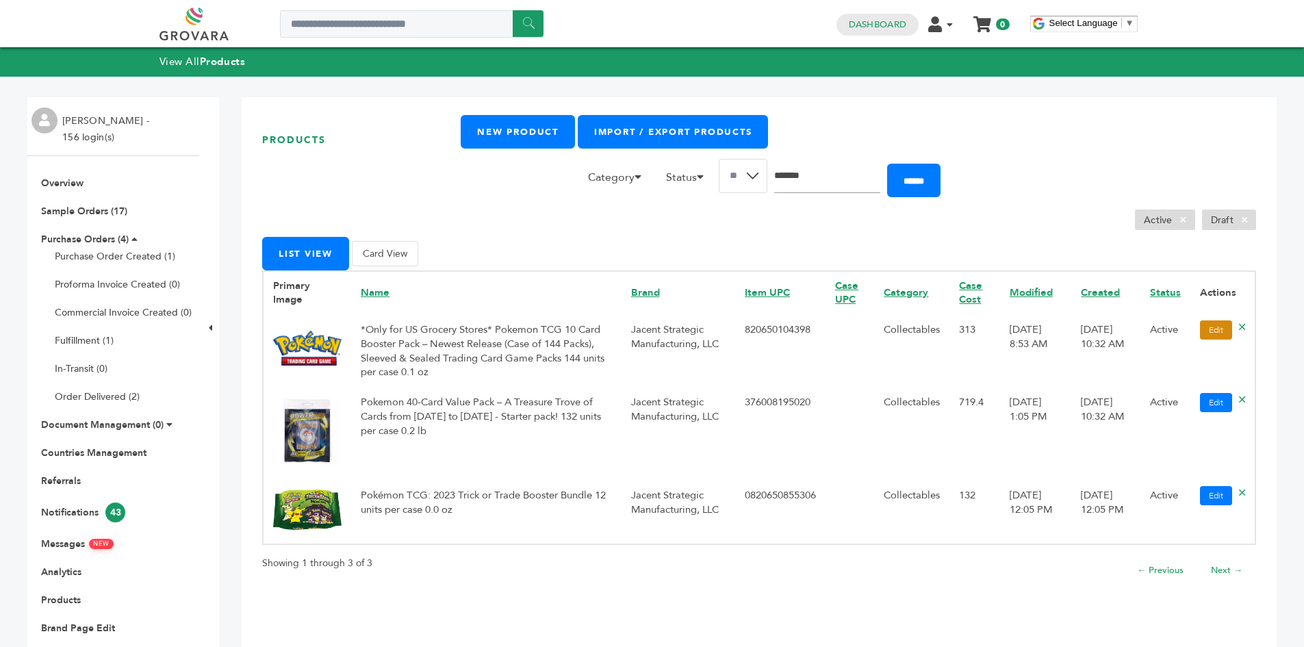
drag, startPoint x: 1201, startPoint y: 315, endPoint x: 1195, endPoint y: 329, distance: 15.6
click at [1201, 316] on td "Edit" at bounding box center [1222, 330] width 64 height 33
click at [1200, 329] on link "Edit" at bounding box center [1216, 329] width 32 height 19
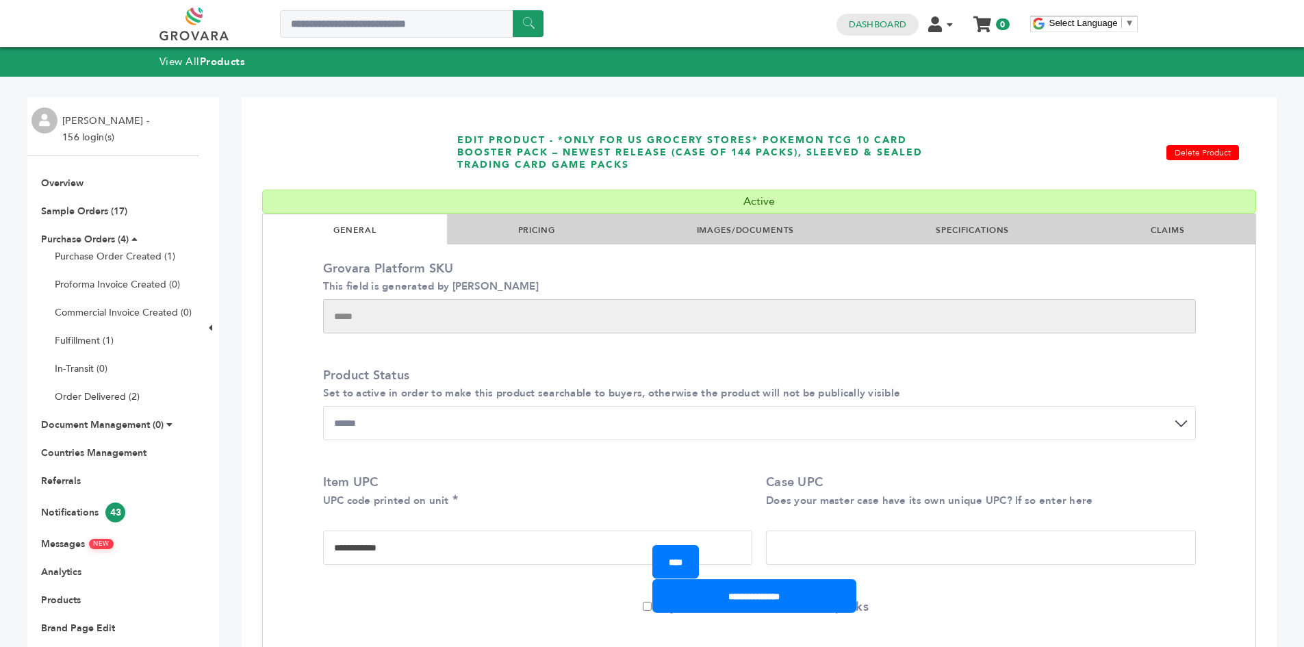
click at [567, 243] on li "PRICING" at bounding box center [536, 229] width 179 height 30
click at [543, 222] on li "PRICING" at bounding box center [536, 229] width 179 height 30
click at [520, 234] on link "PRICING" at bounding box center [536, 230] width 37 height 11
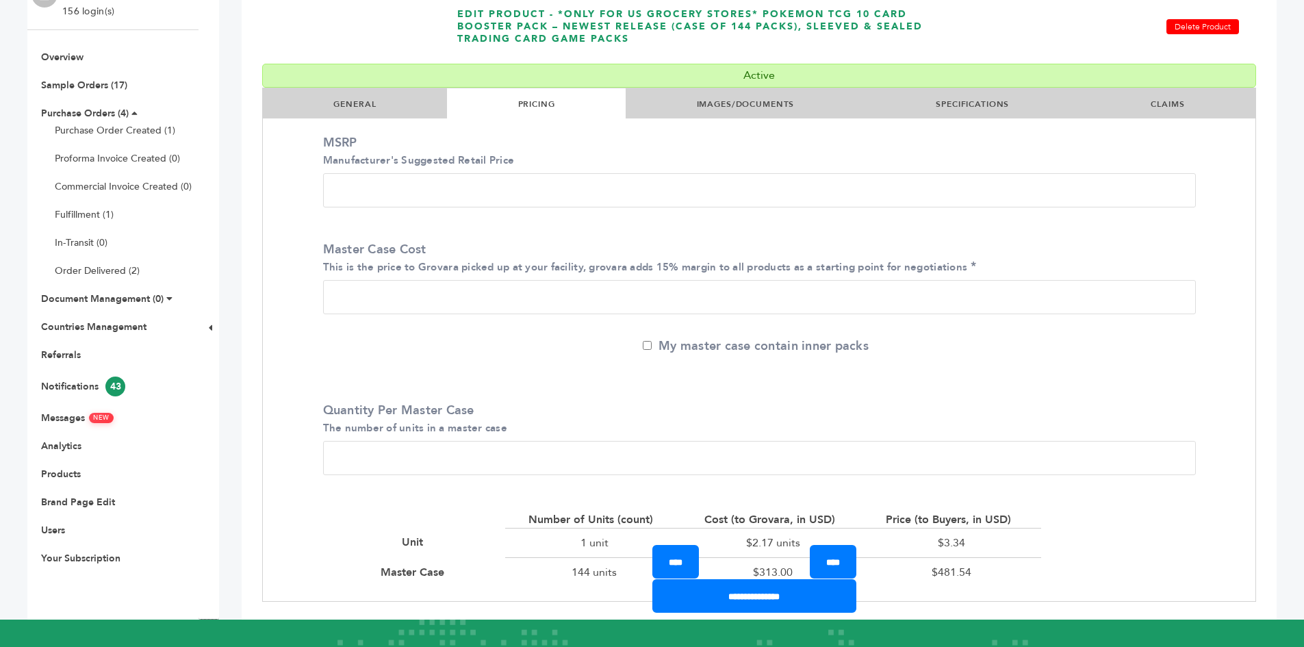
scroll to position [205, 0]
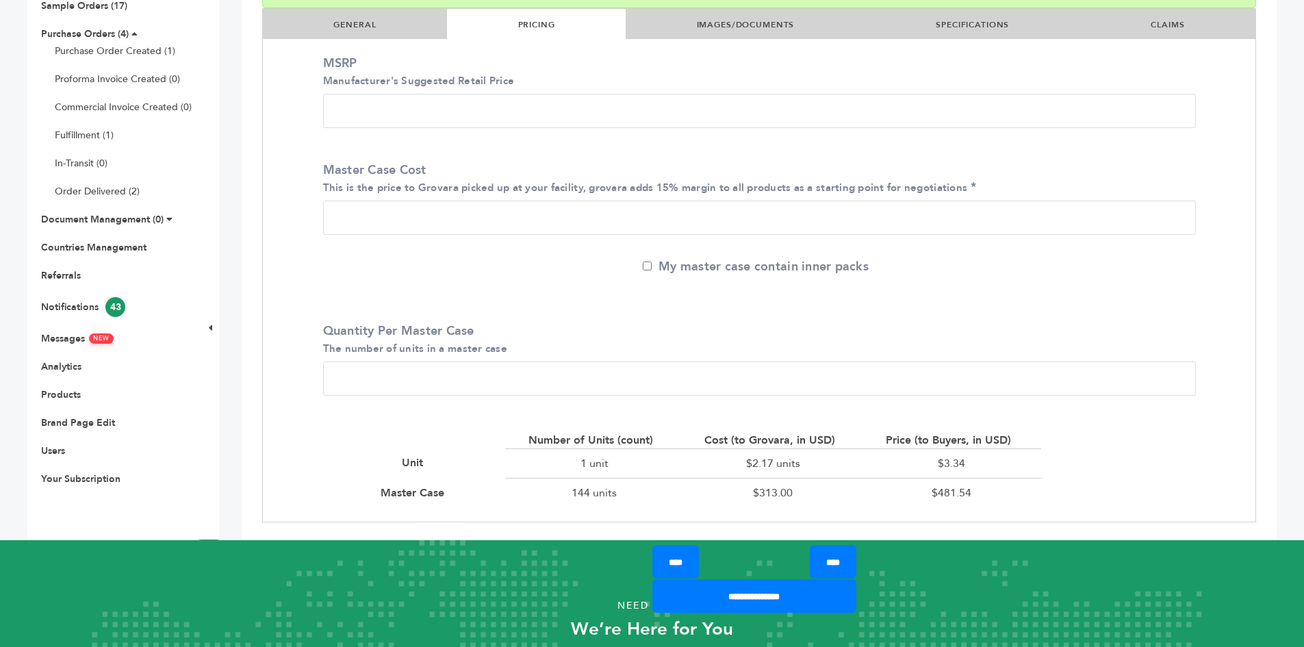
click at [390, 498] on div "Master Case" at bounding box center [416, 492] width 71 height 15
drag, startPoint x: 390, startPoint y: 498, endPoint x: 395, endPoint y: 475, distance: 23.8
click at [390, 498] on div "Master Case" at bounding box center [416, 492] width 71 height 15
click at [322, 445] on div "Number of Units (count) Cost (to Grovara, in USD) Price (to Buyers, in USD) Uni…" at bounding box center [684, 470] width 742 height 102
click at [947, 491] on div "$481.54" at bounding box center [951, 492] width 179 height 29
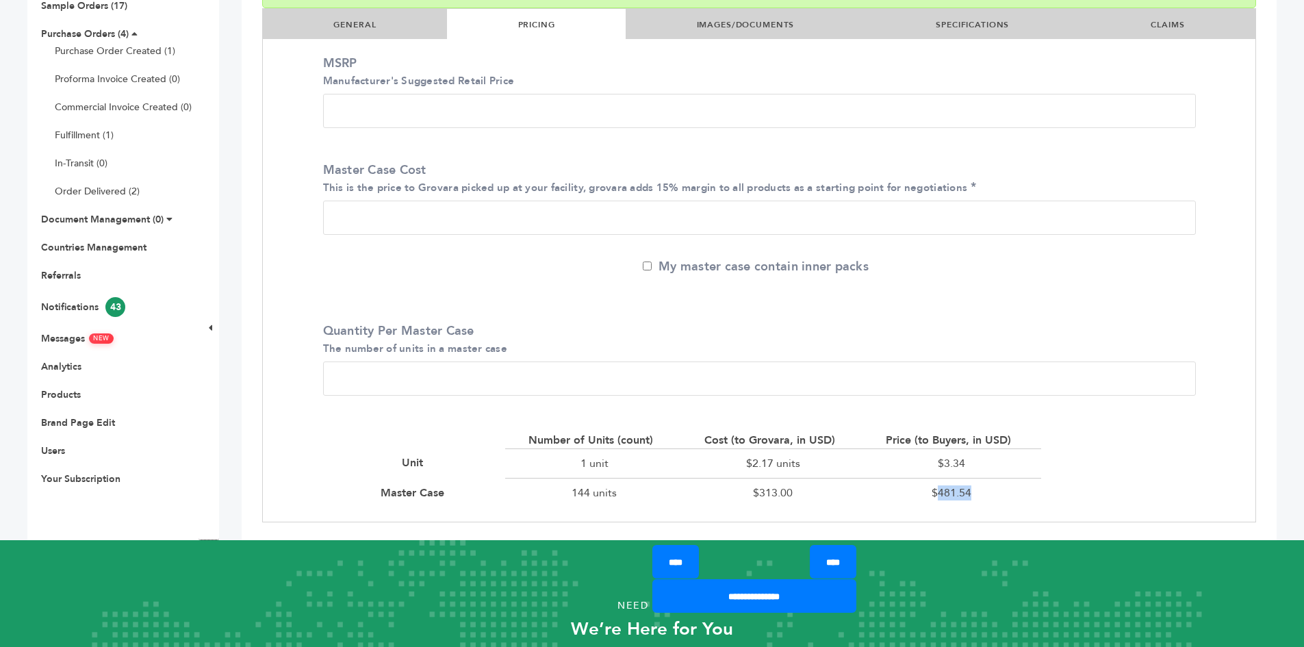
click at [947, 491] on div "$481.54" at bounding box center [951, 492] width 179 height 29
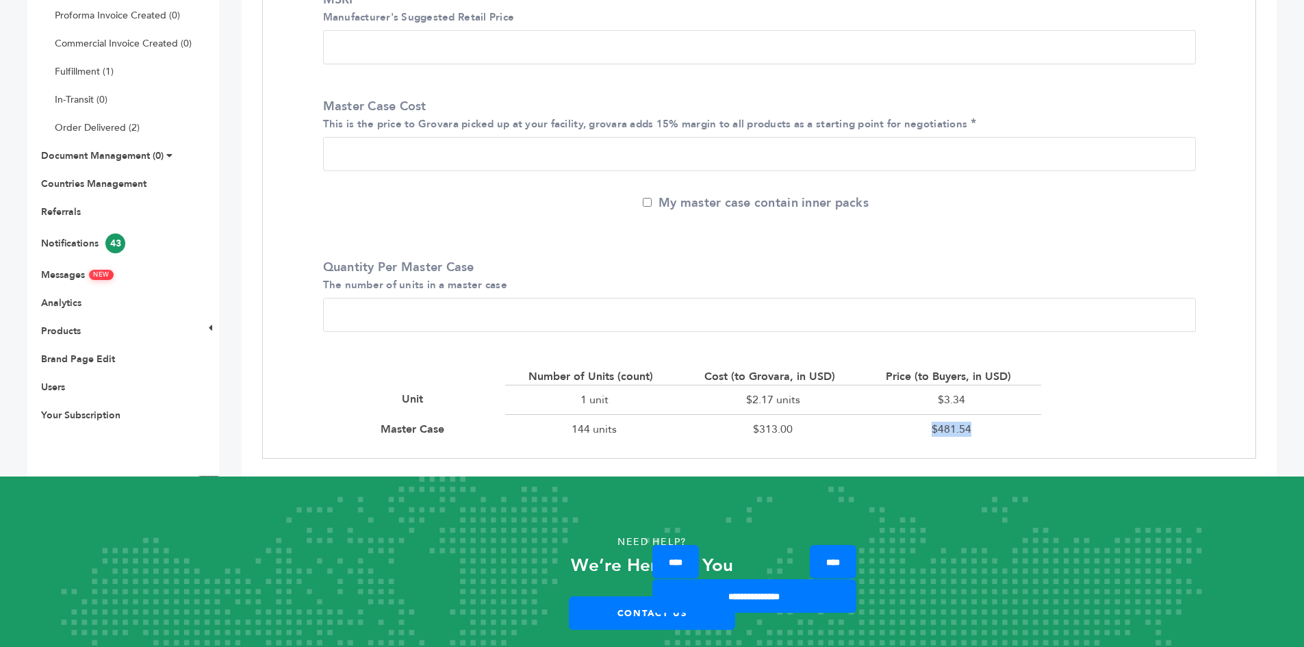
scroll to position [274, 0]
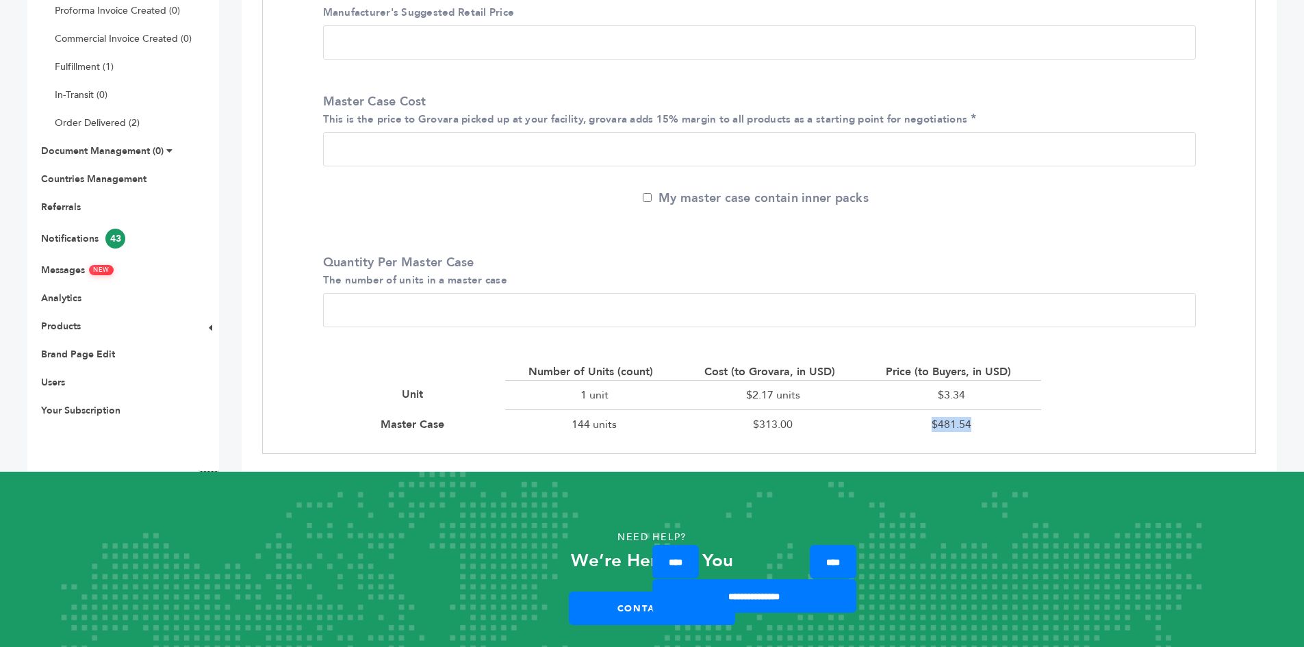
click at [947, 435] on div "$481.54" at bounding box center [951, 423] width 179 height 29
click at [946, 424] on div "$481.54" at bounding box center [951, 423] width 179 height 29
click at [1170, 404] on div "MSRP Manufacturer's Suggested Retail Price **** Master Case Cost This is the pr…" at bounding box center [759, 214] width 893 height 477
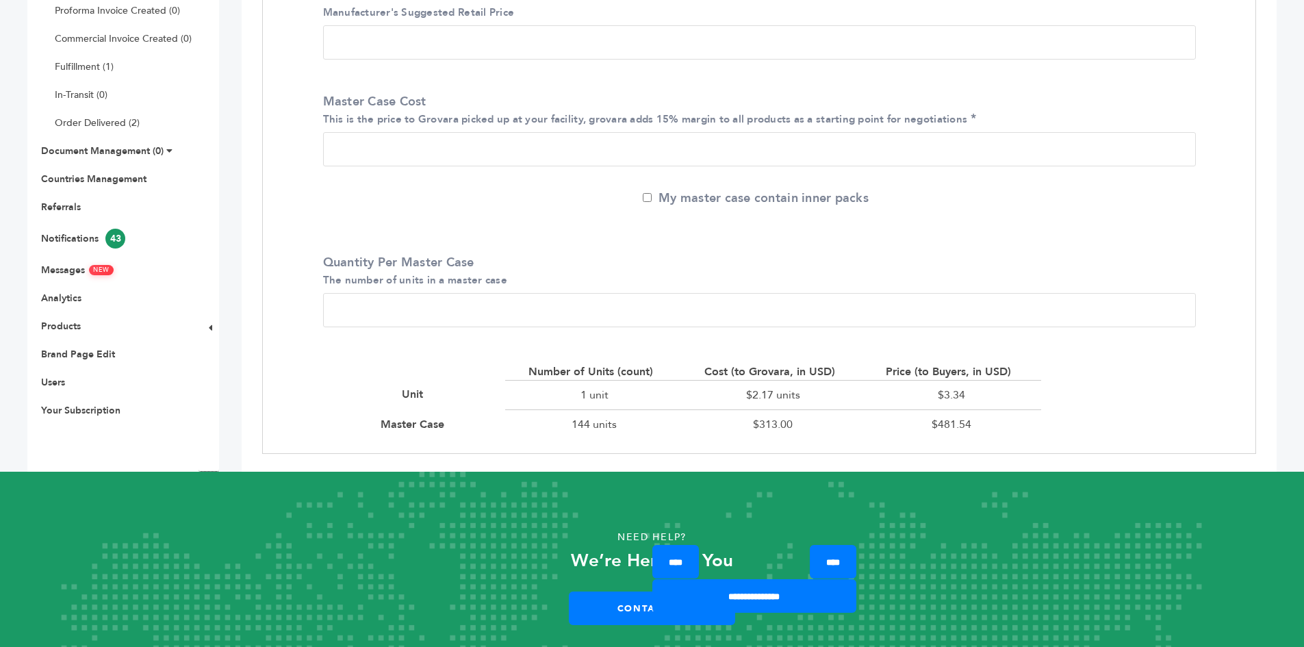
click at [255, 324] on div "**********" at bounding box center [759, 147] width 1035 height 648
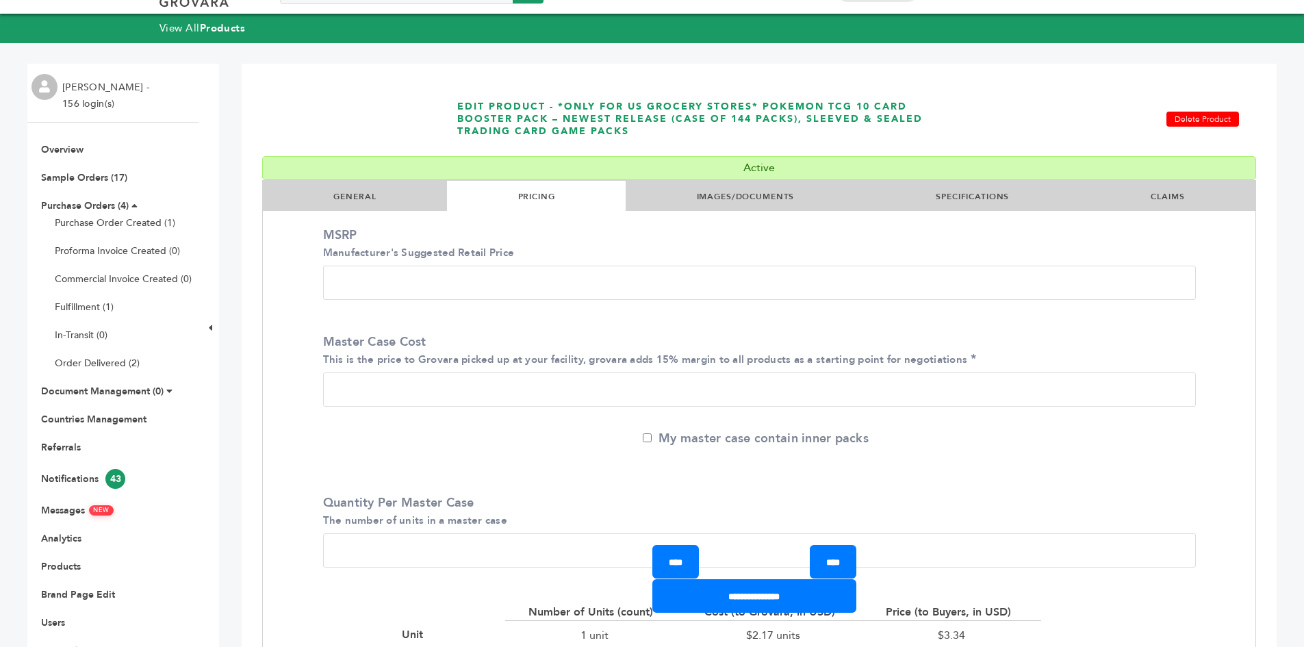
scroll to position [0, 0]
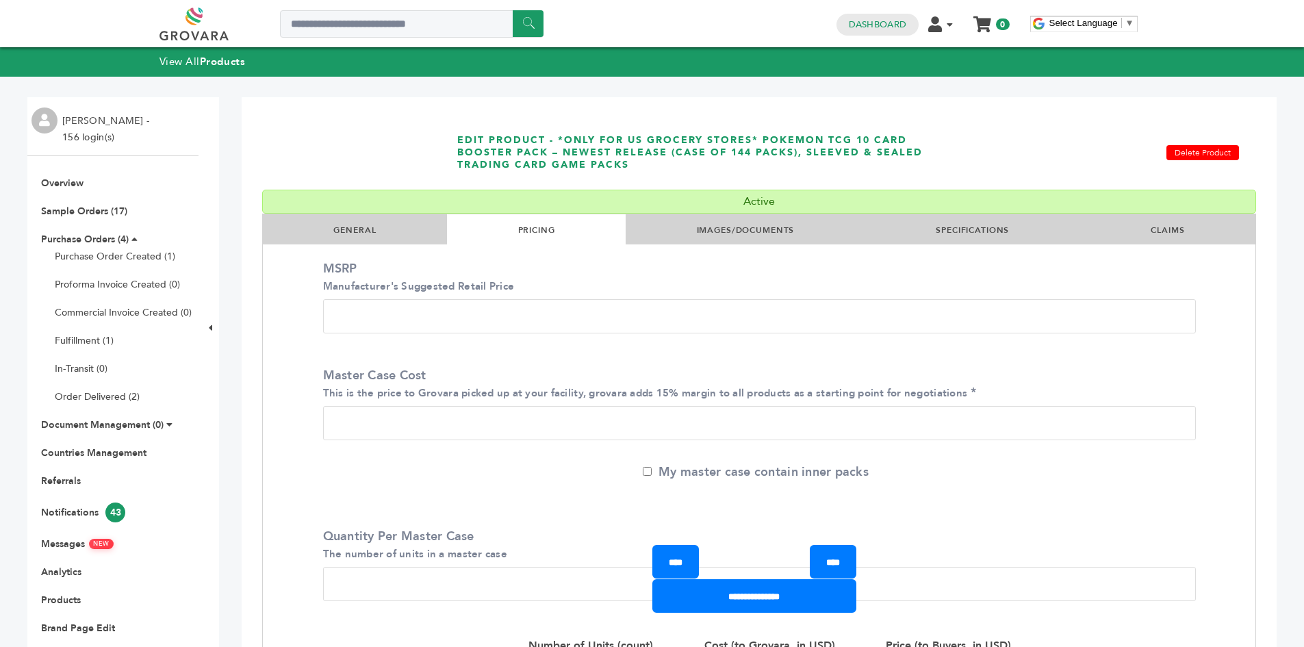
drag, startPoint x: 301, startPoint y: 385, endPoint x: 278, endPoint y: 129, distance: 257.1
click at [53, 181] on link "Overview" at bounding box center [62, 183] width 42 height 13
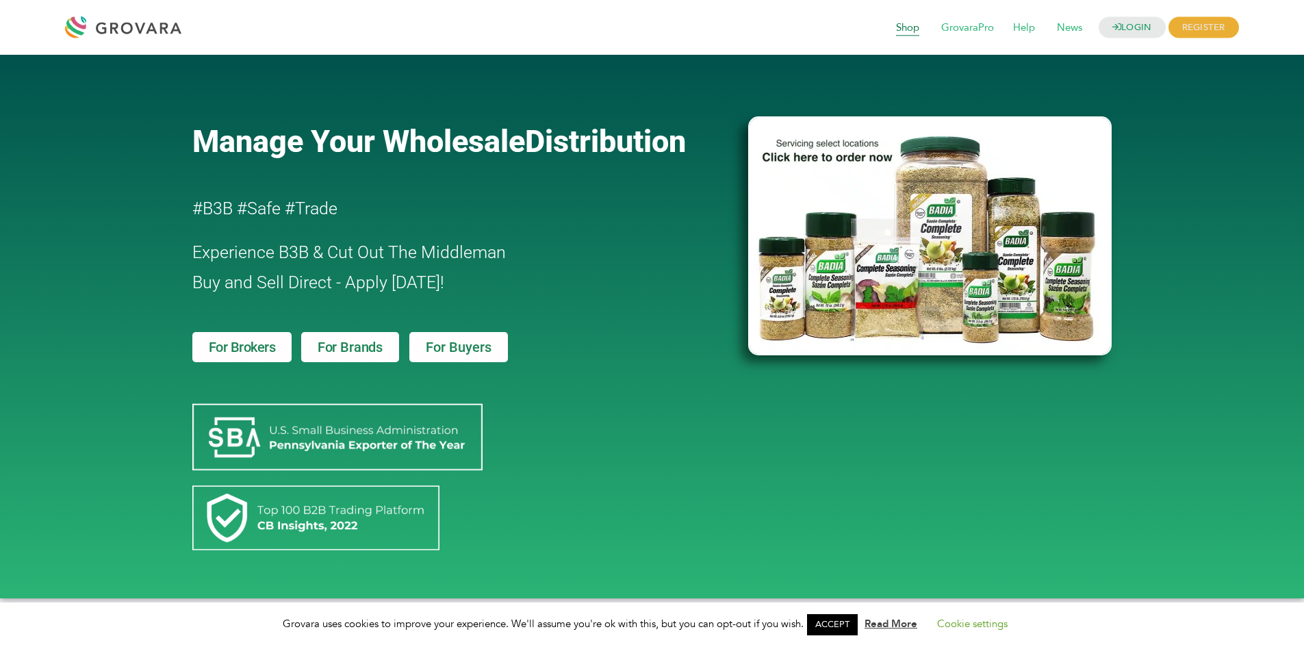
click at [914, 21] on span "Shop" at bounding box center [907, 28] width 42 height 26
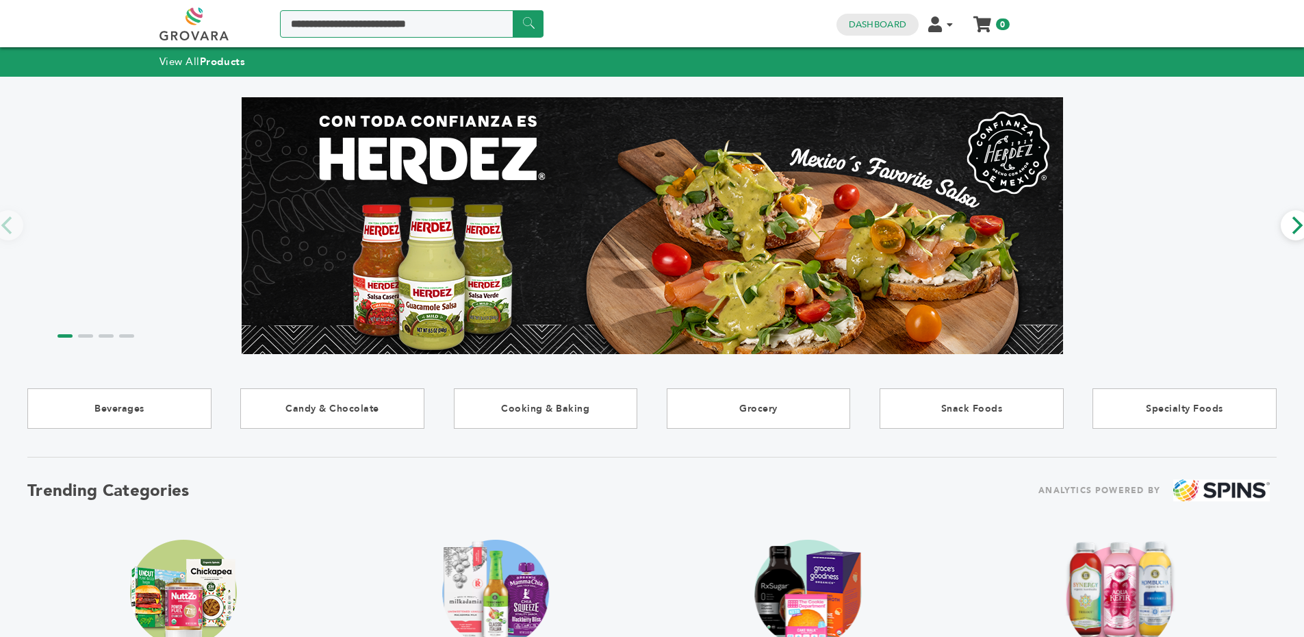
click at [423, 27] on input "Search a product or brand..." at bounding box center [412, 23] width 264 height 27
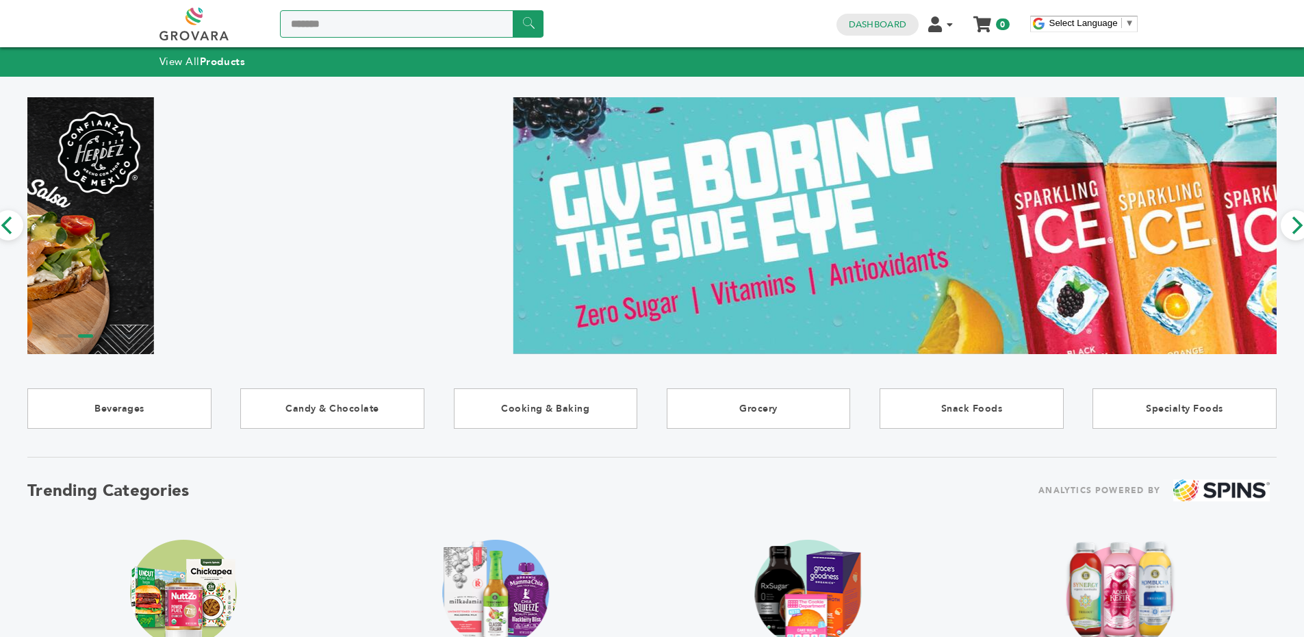
type input "*******"
click at [513, 10] on input "******" at bounding box center [528, 23] width 31 height 27
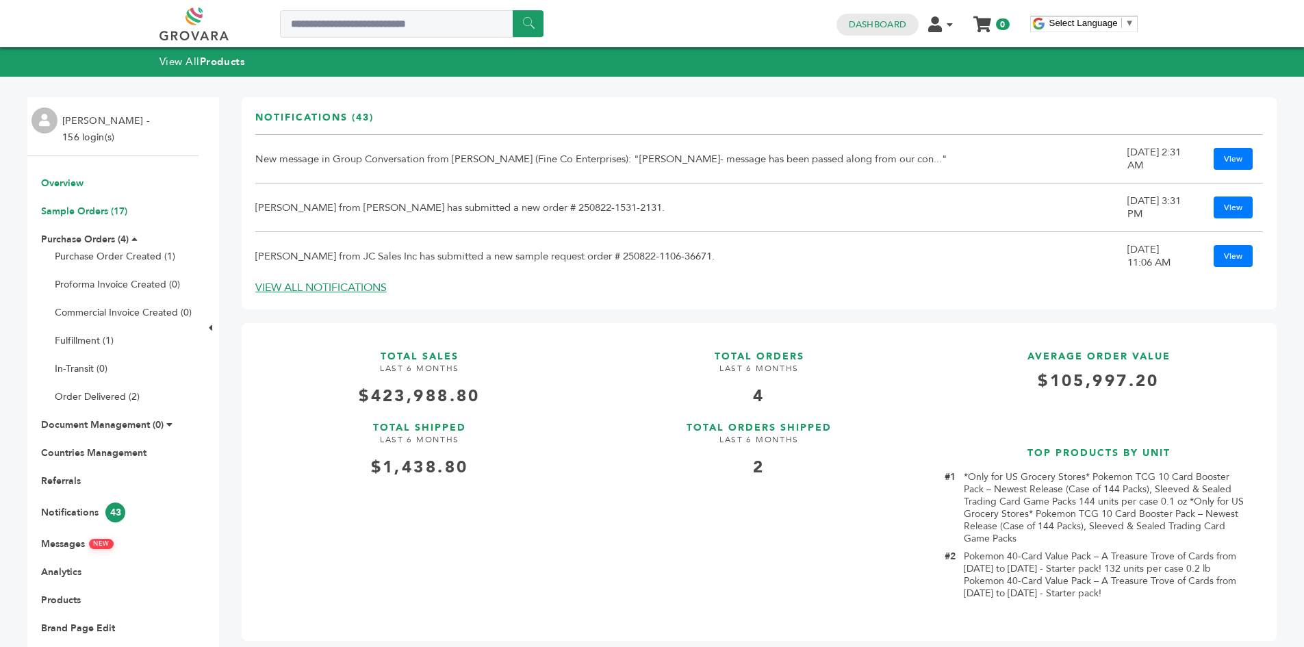
click at [62, 209] on link "Sample Orders (17)" at bounding box center [84, 211] width 86 height 13
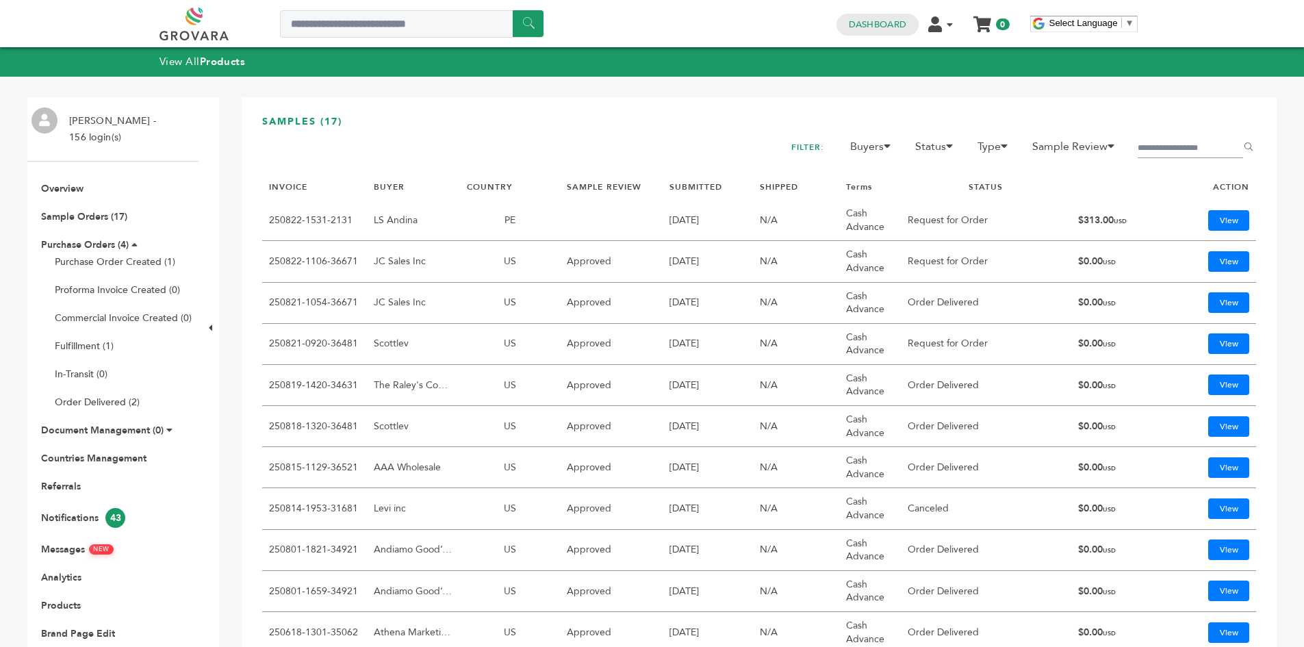
click at [574, 105] on div "SAMPLES (17) FILTER: Buyers Mor Yam Marketing, Ltd. [PERSON_NAME] and Sons Trad…" at bounding box center [759, 536] width 1035 height 878
click at [594, 103] on div "SAMPLES (17) FILTER: Buyers Mor Yam Marketing, Ltd. [PERSON_NAME] and Sons Trad…" at bounding box center [759, 536] width 1035 height 878
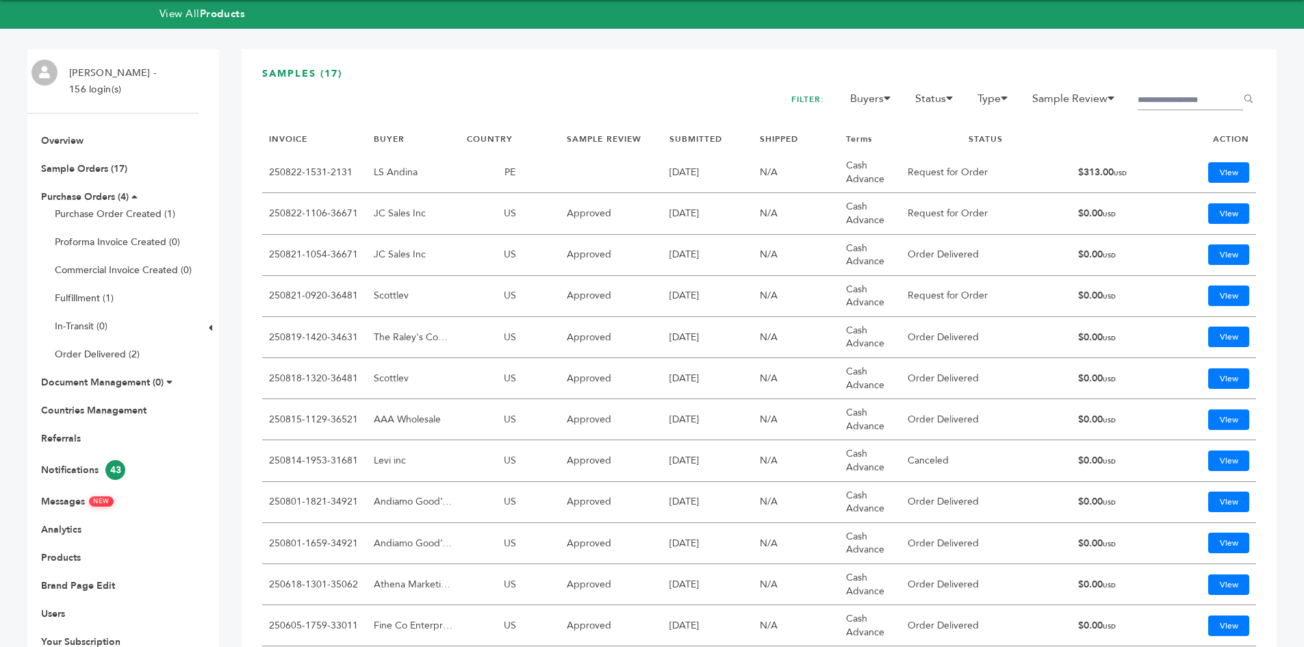
scroll to position [205, 0]
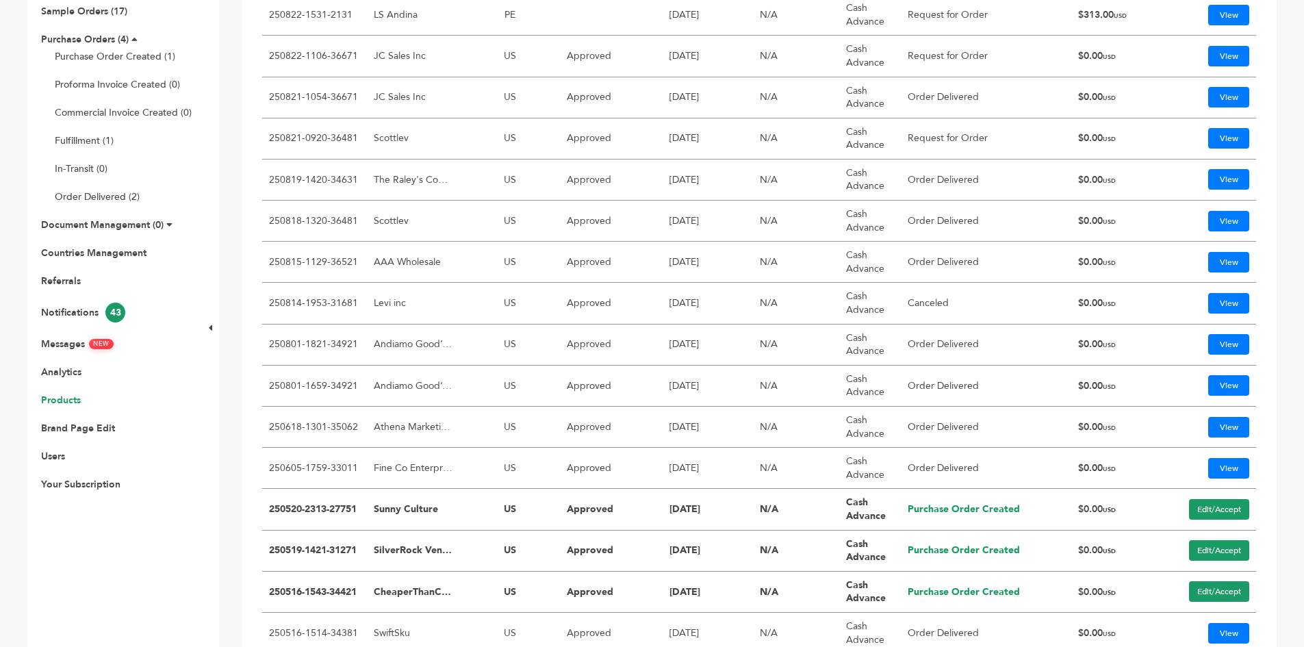
click at [57, 403] on link "Products" at bounding box center [61, 400] width 40 height 13
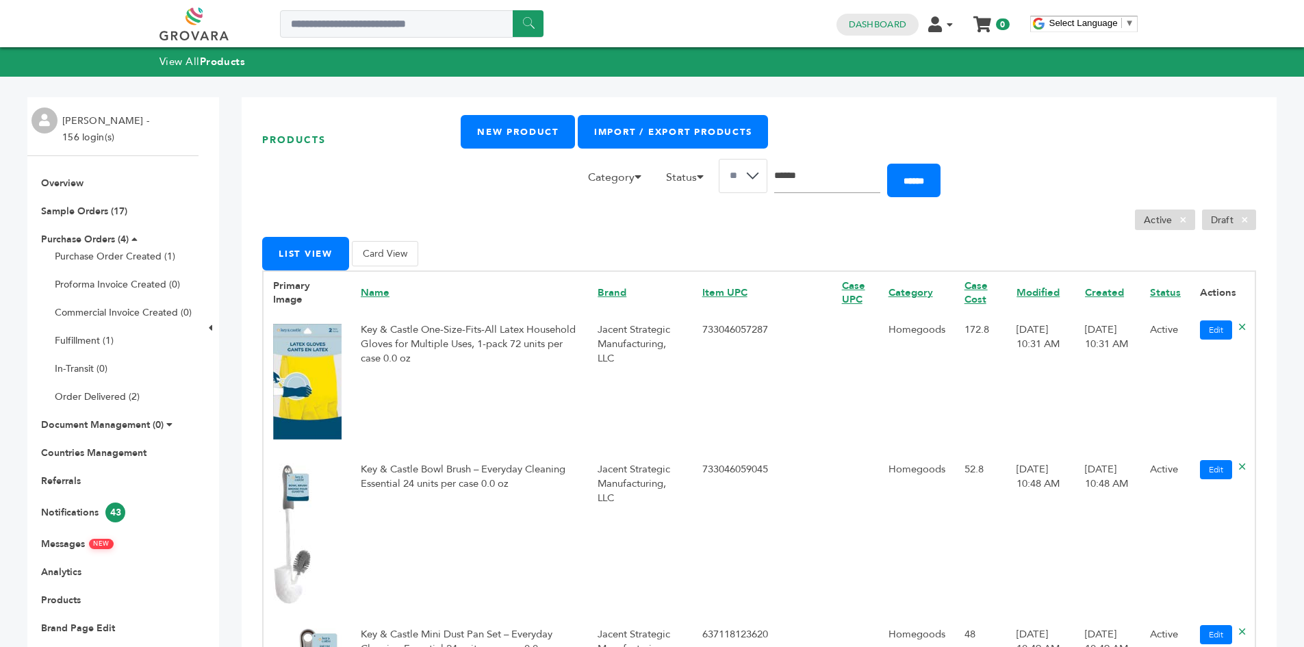
click at [834, 177] on input "Search" at bounding box center [827, 176] width 106 height 34
click at [887, 164] on input "******" at bounding box center [913, 181] width 53 height 34
type input "*******"
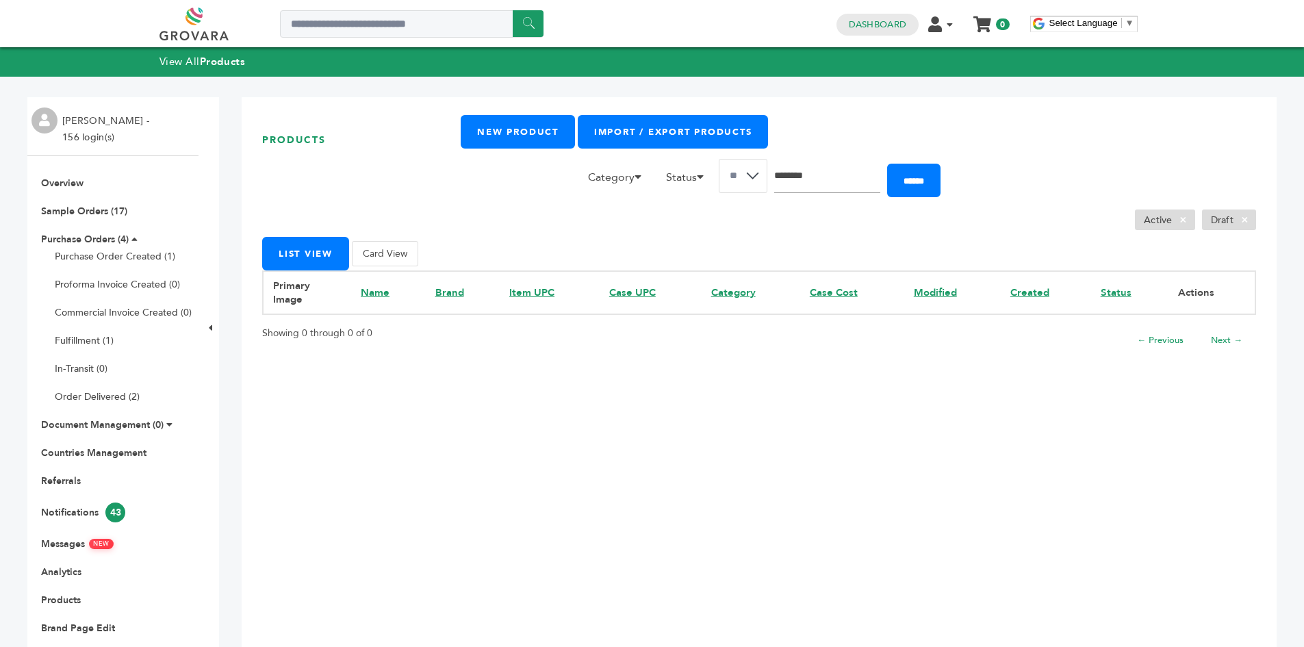
click at [834, 177] on input "********" at bounding box center [827, 176] width 106 height 34
type input "*******"
click at [887, 164] on input "******" at bounding box center [913, 181] width 53 height 34
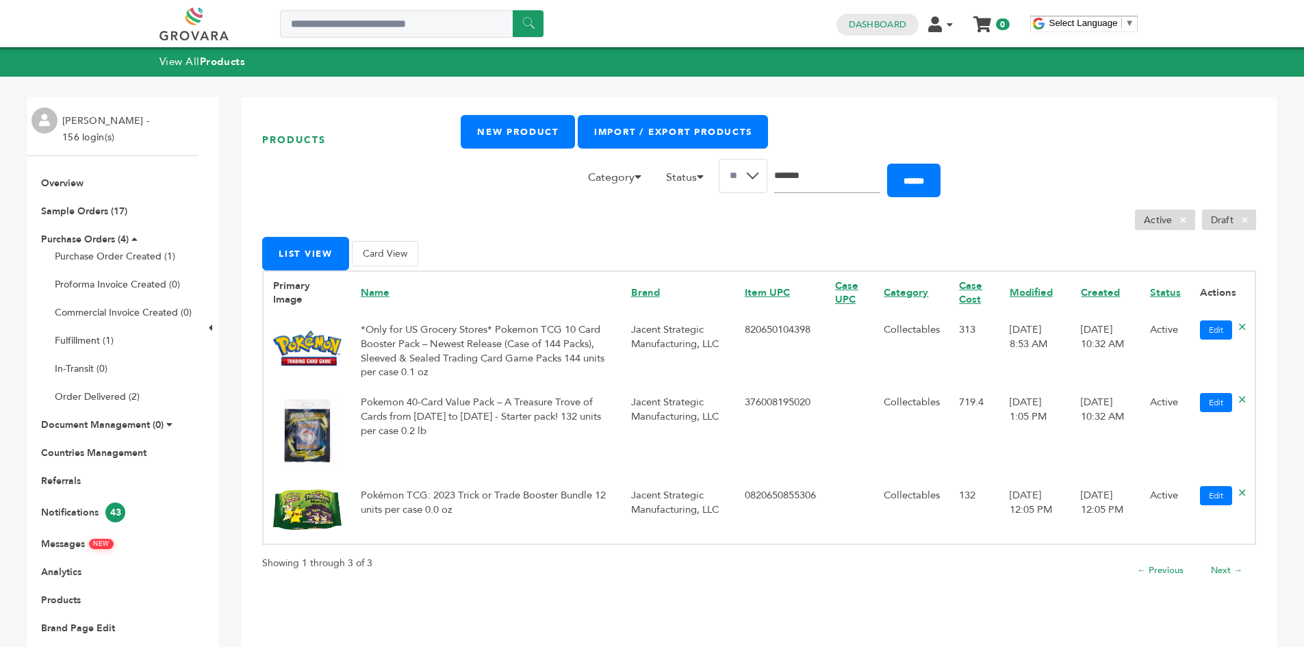
click at [642, 229] on ul "Active × Draft ×" at bounding box center [759, 219] width 994 height 21
click at [437, 246] on div "Products New Product Import / Export Products Category Accessories Alcoholic Be…" at bounding box center [759, 401] width 1035 height 609
click at [438, 245] on div "Products New Product Import / Export Products Category Accessories Alcoholic Be…" at bounding box center [759, 401] width 1035 height 609
click at [496, 233] on div "Products New Product Import / Export Products Category Accessories Alcoholic Be…" at bounding box center [759, 401] width 1035 height 609
click at [489, 235] on div "Products New Product Import / Export Products Category Accessories Alcoholic Be…" at bounding box center [759, 401] width 1035 height 609
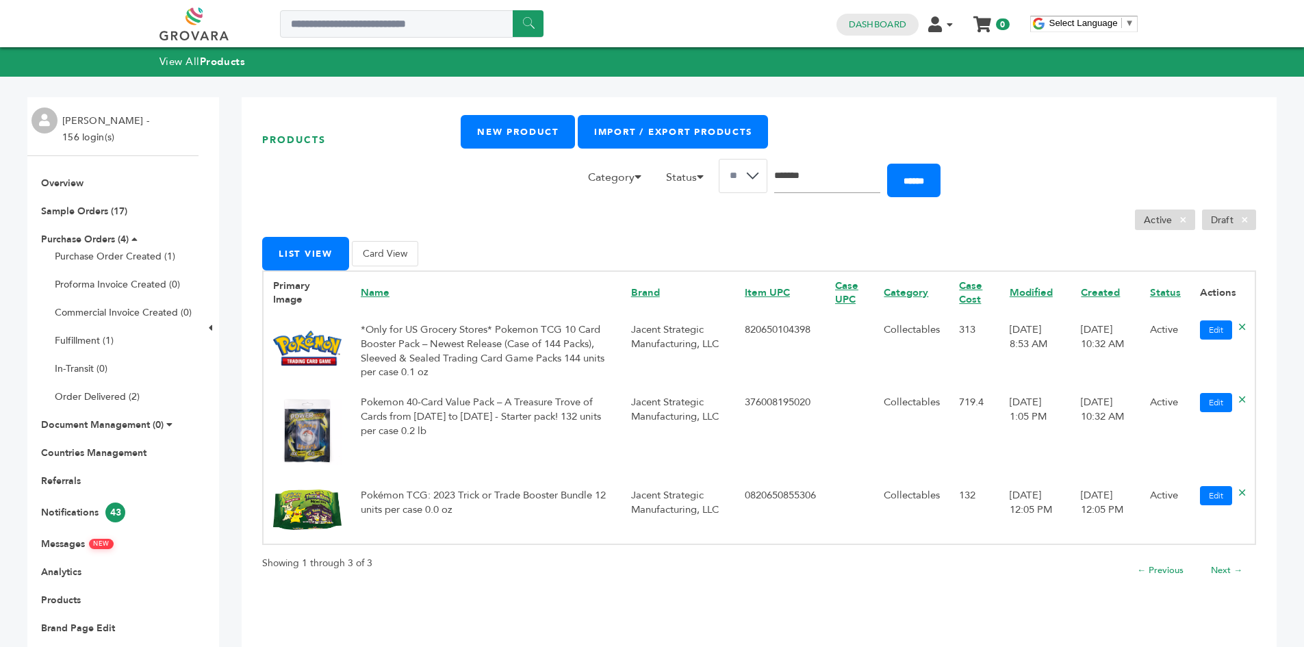
click at [508, 214] on ul "Active × Draft ×" at bounding box center [759, 219] width 994 height 21
click at [509, 206] on div "Active × Draft ×" at bounding box center [759, 194] width 994 height 71
click at [530, 231] on div "Products New Product Import / Export Products Category Accessories Alcoholic Be…" at bounding box center [759, 401] width 1035 height 609
click at [499, 211] on ul "Active × Draft ×" at bounding box center [759, 219] width 994 height 21
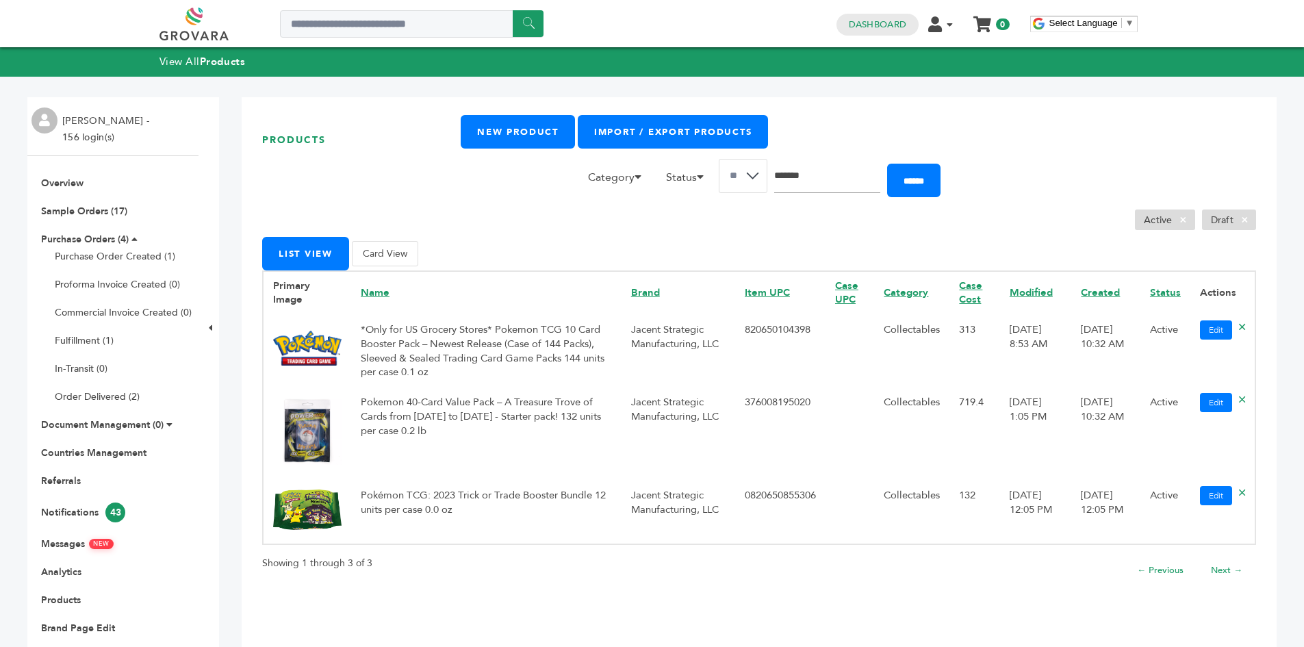
click at [505, 216] on ul "Active × Draft ×" at bounding box center [759, 219] width 994 height 21
click at [509, 225] on ul "Active × Draft ×" at bounding box center [759, 219] width 994 height 21
click at [752, 568] on div "Showing 1 through 3 of 3 ← Previous Next →" at bounding box center [759, 568] width 994 height 46
click at [384, 498] on td "Pokémon TCG: 2023 Trick or Trade Booster Bundle 12 units per case 0.0 oz" at bounding box center [486, 511] width 270 height 65
click at [320, 507] on img at bounding box center [307, 509] width 68 height 40
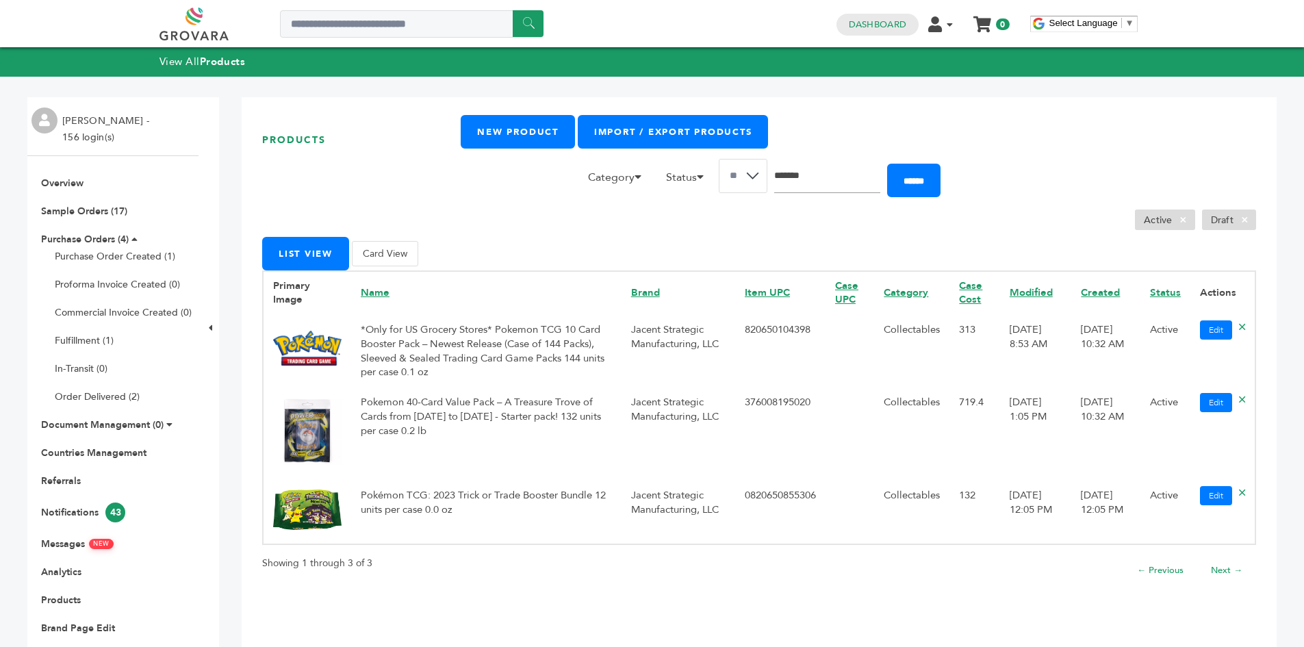
click at [392, 158] on h1 "Products" at bounding box center [361, 140] width 199 height 50
click at [422, 189] on div "Active × Draft ×" at bounding box center [759, 194] width 994 height 71
click at [422, 191] on div "Active × Draft ×" at bounding box center [759, 194] width 994 height 71
click at [414, 209] on ul "Active × Draft ×" at bounding box center [759, 219] width 994 height 21
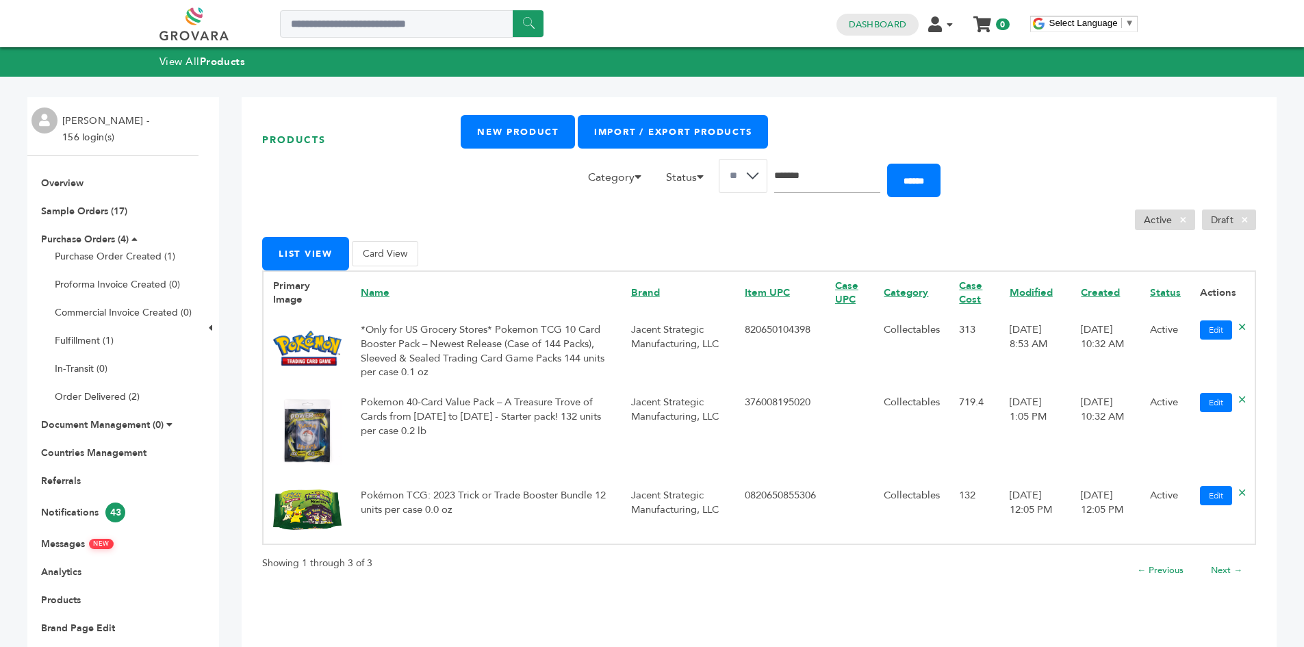
click at [751, 226] on ul "Active × Draft ×" at bounding box center [759, 219] width 994 height 21
click at [685, 226] on ul "Active × Draft ×" at bounding box center [759, 219] width 994 height 21
click at [685, 225] on ul "Active × Draft ×" at bounding box center [759, 219] width 994 height 21
click at [680, 228] on ul "Active × Draft ×" at bounding box center [759, 219] width 994 height 21
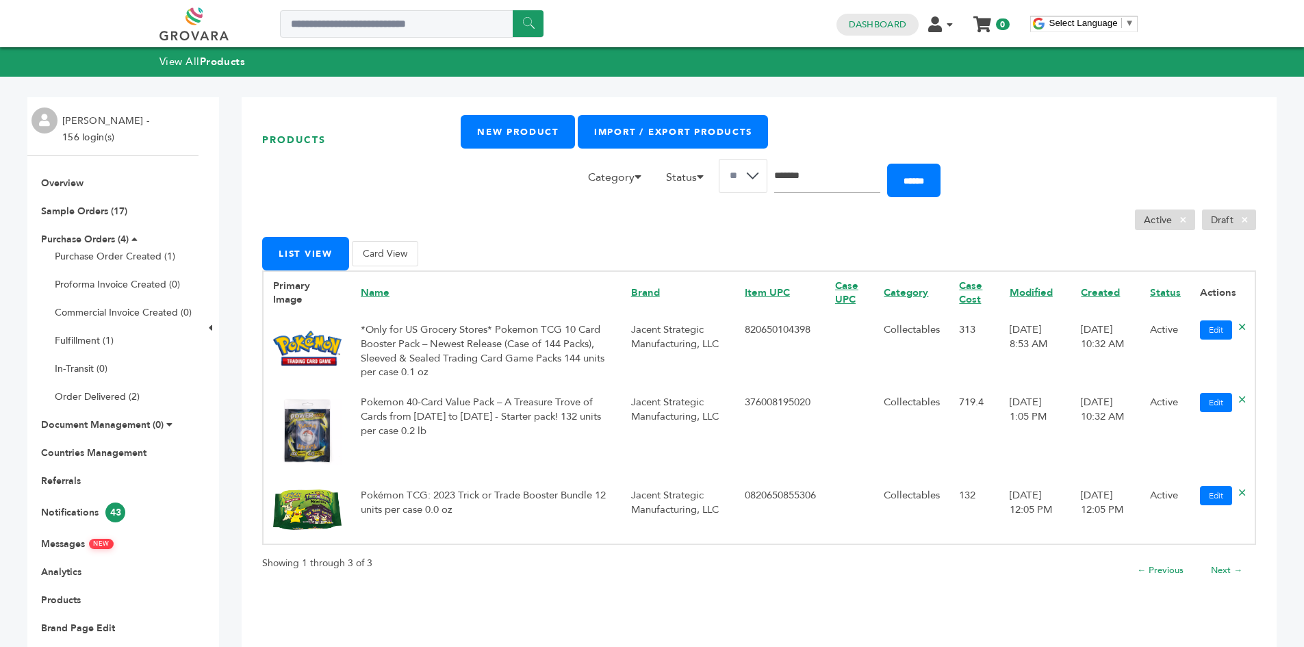
click at [962, 602] on div "Products New Product Import / Export Products Category Accessories Alcoholic Be…" at bounding box center [759, 401] width 1035 height 609
click at [1020, 149] on div "Products New Product Import / Export Products Category Accessories Alcoholic Be…" at bounding box center [759, 401] width 1035 height 609
click at [467, 193] on div "Active × Draft ×" at bounding box center [759, 194] width 994 height 71
click at [718, 496] on td "Jacent Strategic Manufacturing, LLC" at bounding box center [679, 511] width 114 height 65
click at [756, 495] on td "0820650855306" at bounding box center [780, 511] width 90 height 65
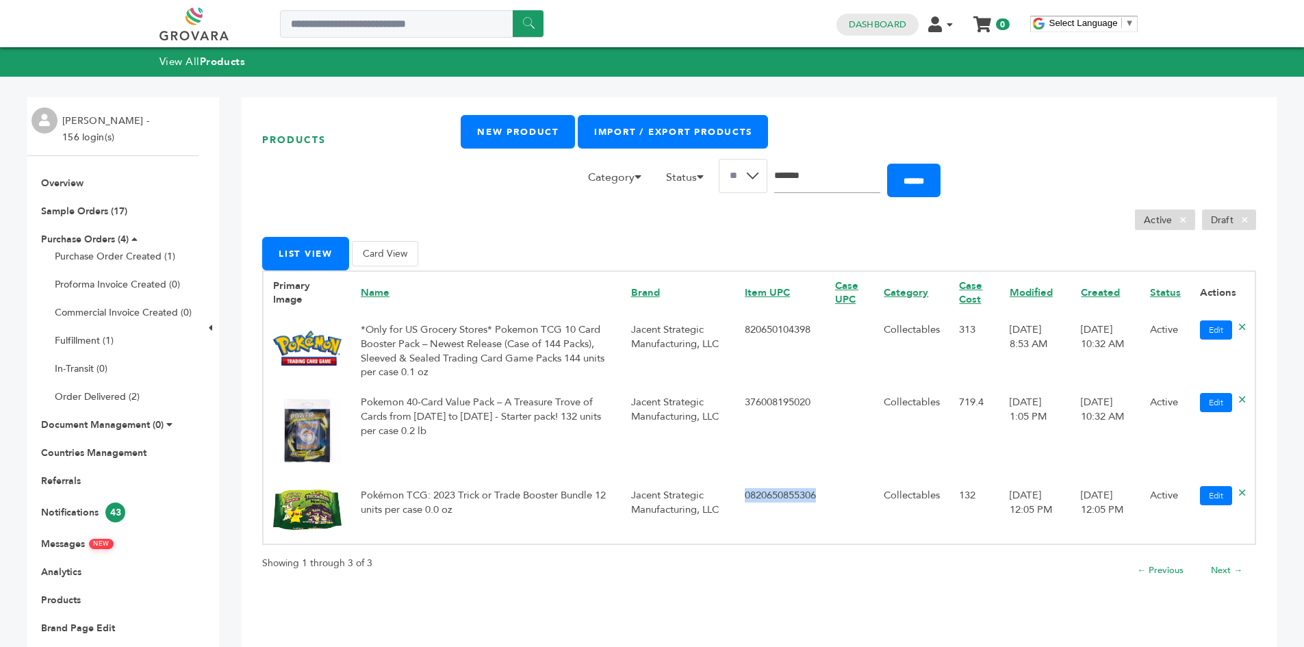
click at [756, 495] on td "0820650855306" at bounding box center [780, 511] width 90 height 65
click at [357, 510] on td "Pokémon TCG: 2023 Trick or Trade Booster Bundle 12 units per case 0.0 oz" at bounding box center [486, 511] width 270 height 65
click at [282, 508] on img at bounding box center [307, 509] width 68 height 40
click at [981, 183] on form "Category Accessories Alcoholic Beverages Baby Food Baked Goods Baking Mixes Bas…" at bounding box center [903, 181] width 706 height 44
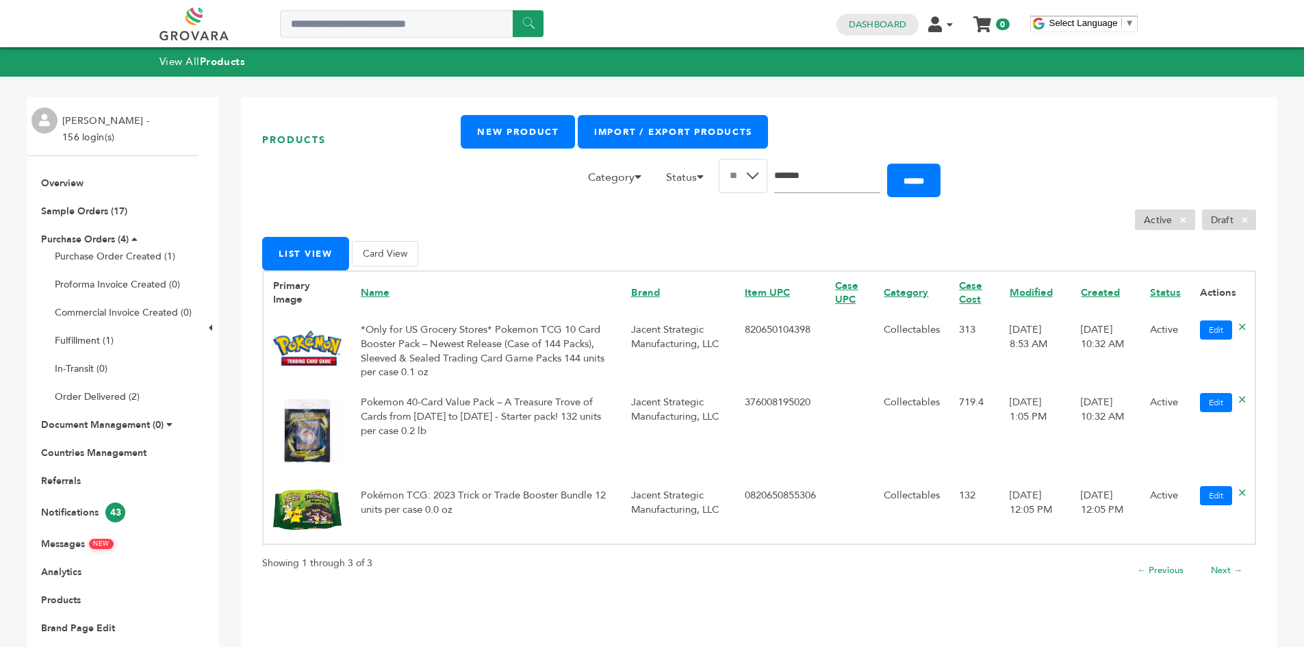
click at [420, 187] on div "Active × Draft ×" at bounding box center [759, 194] width 994 height 71
click at [1056, 105] on div "Products New Product Import / Export Products Category Accessories Alcoholic Be…" at bounding box center [759, 401] width 1035 height 609
click at [991, 175] on form "Category Accessories Alcoholic Beverages Baby Food Baked Goods Baking Mixes Bas…" at bounding box center [903, 181] width 706 height 44
click at [965, 183] on form "Category Accessories Alcoholic Beverages Baby Food Baked Goods Baking Mixes Bas…" at bounding box center [903, 181] width 706 height 44
click at [964, 183] on form "Category Accessories Alcoholic Beverages Baby Food Baked Goods Baking Mixes Bas…" at bounding box center [903, 181] width 706 height 44
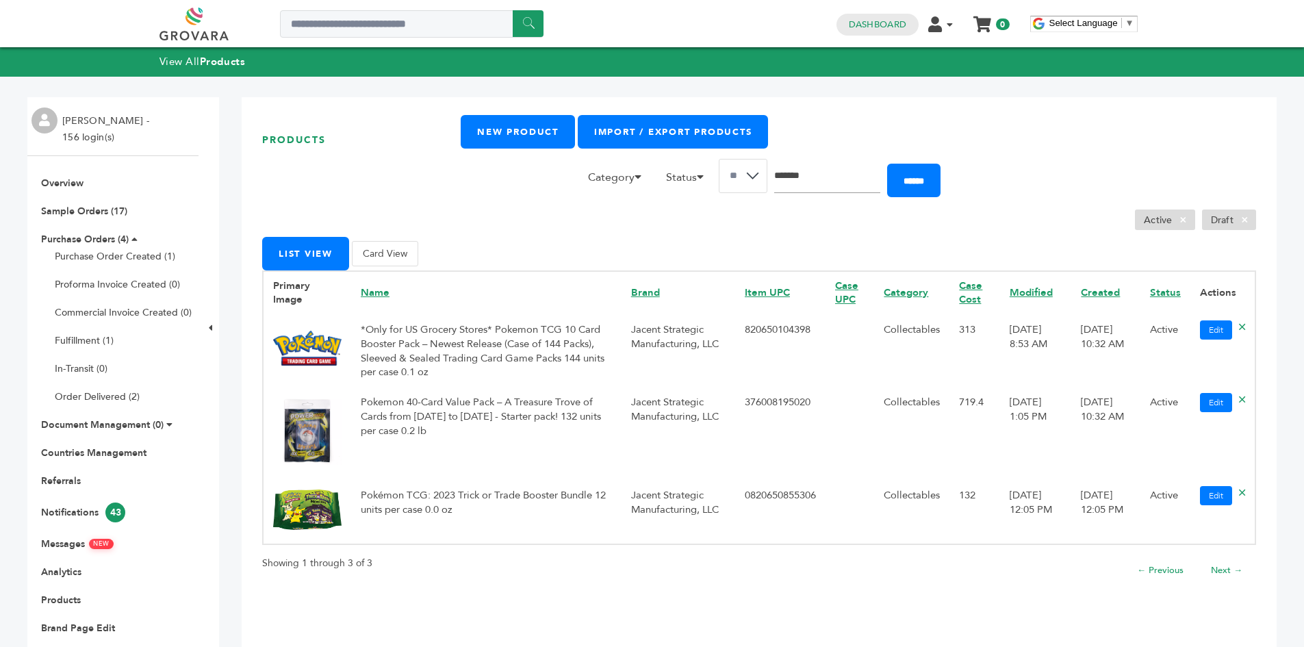
click at [1030, 111] on div "Products New Product Import / Export Products Category Accessories Alcoholic Be…" at bounding box center [759, 401] width 1035 height 609
click at [1022, 116] on div "New Product Import / Export Products" at bounding box center [759, 132] width 994 height 34
click at [968, 144] on div "New Product Import / Export Products" at bounding box center [759, 132] width 994 height 34
